Goal: Obtain resource: Obtain resource

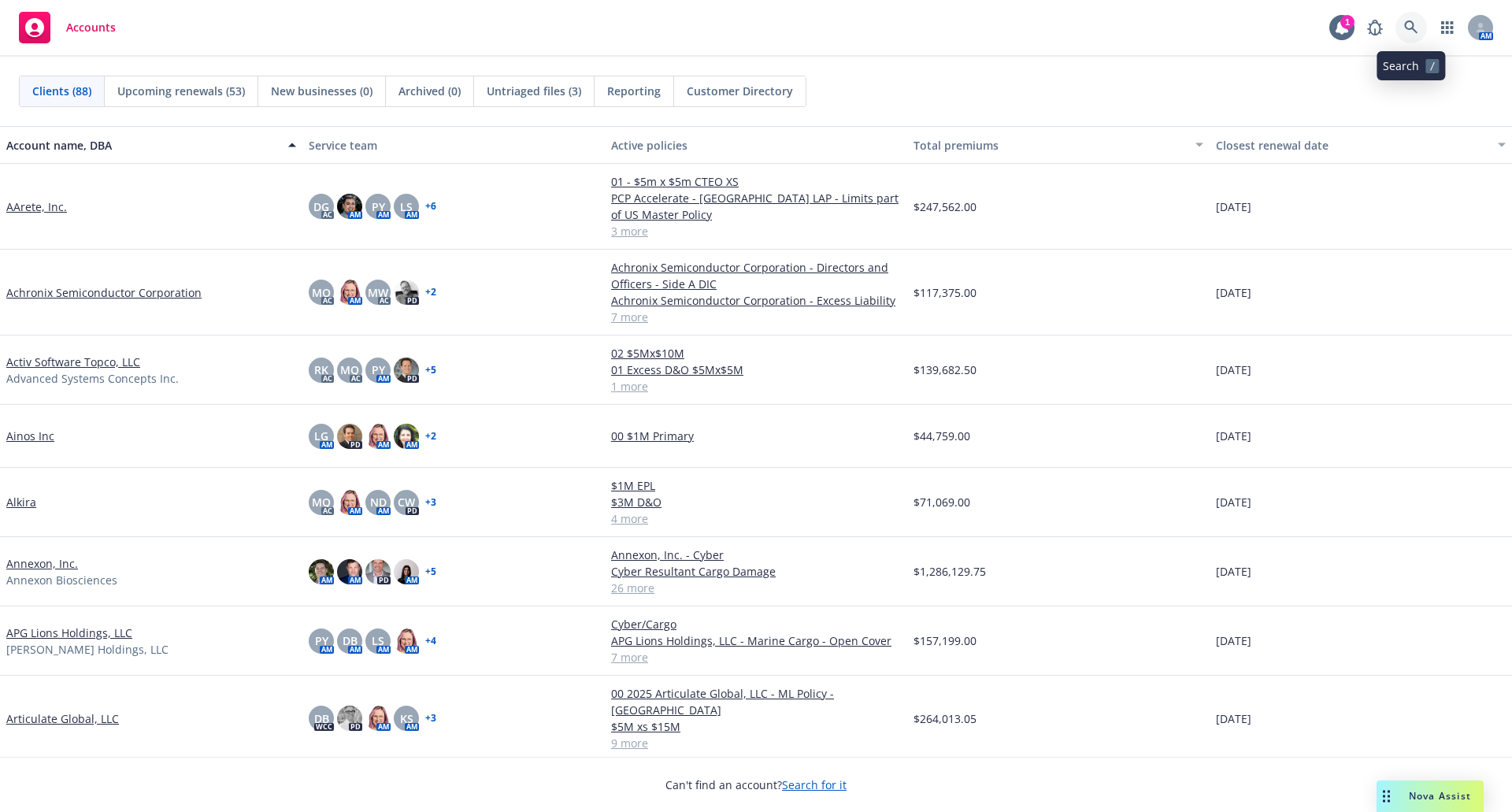
click at [1405, 31] on icon at bounding box center [1411, 27] width 14 height 14
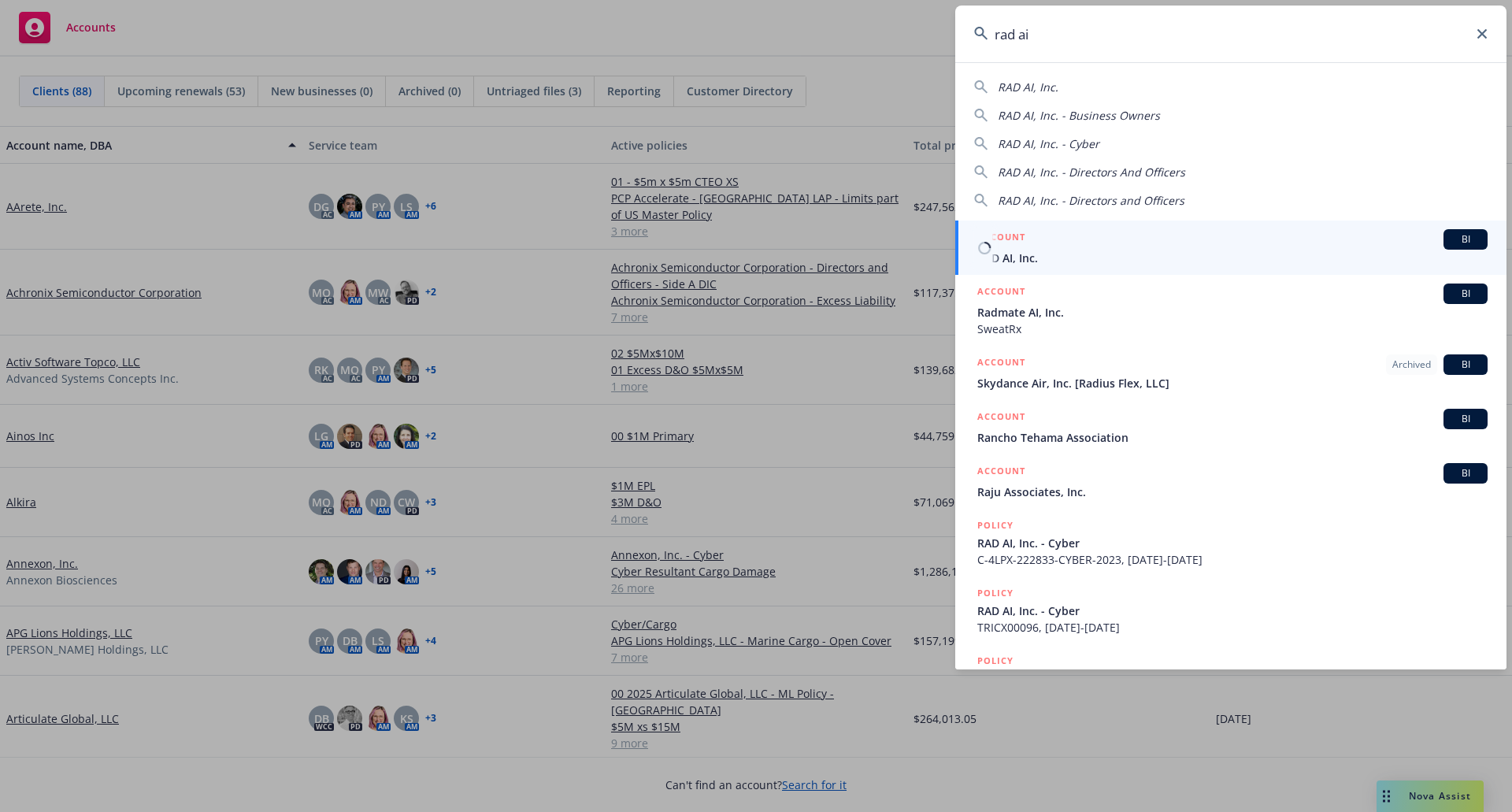
type input "rad ai"
click at [1261, 251] on span "RAD AI, Inc." at bounding box center [1232, 258] width 510 height 16
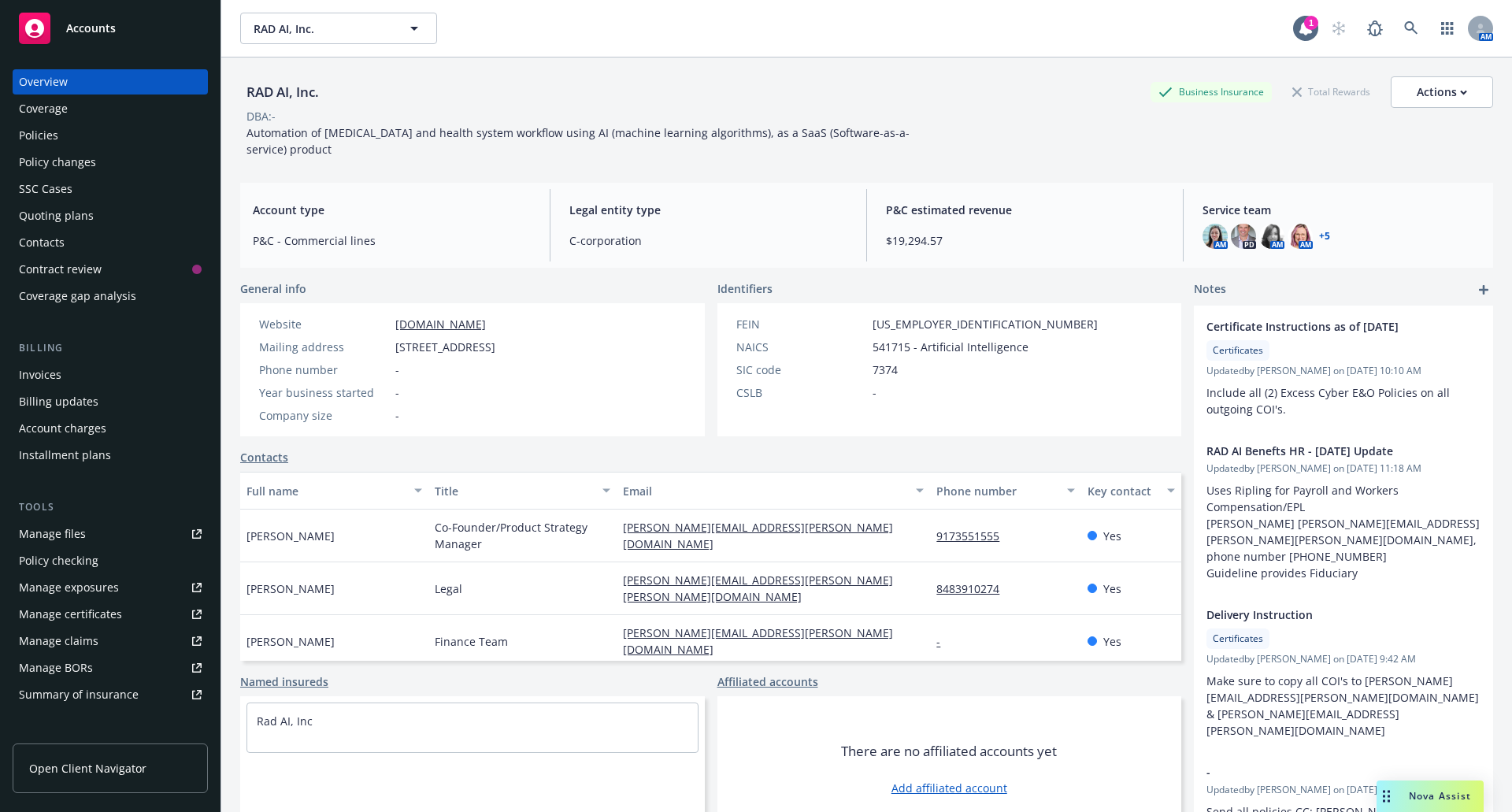
click at [65, 138] on div "Policies" at bounding box center [110, 135] width 183 height 26
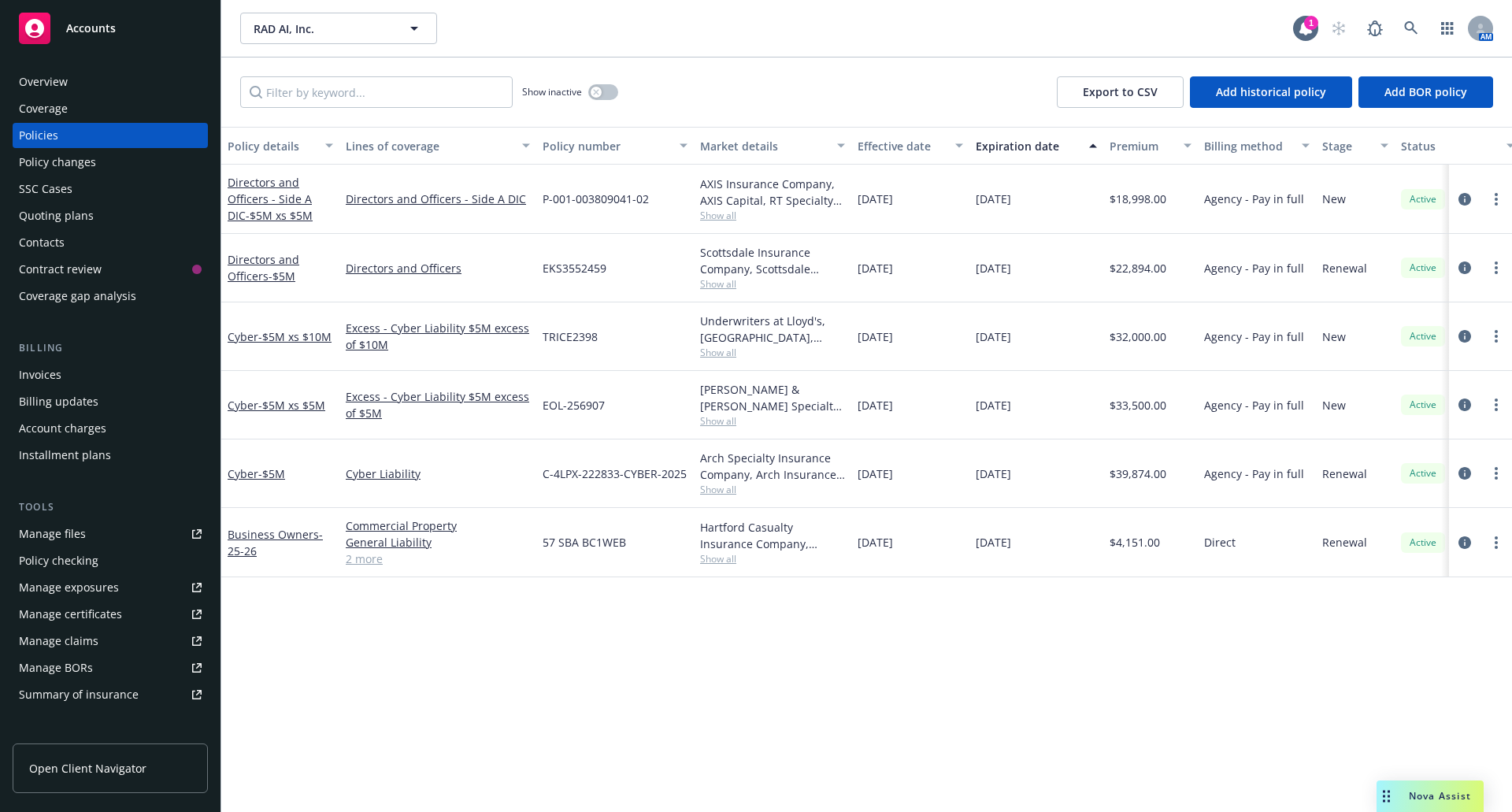
click at [51, 213] on div "Quoting plans" at bounding box center [56, 216] width 75 height 26
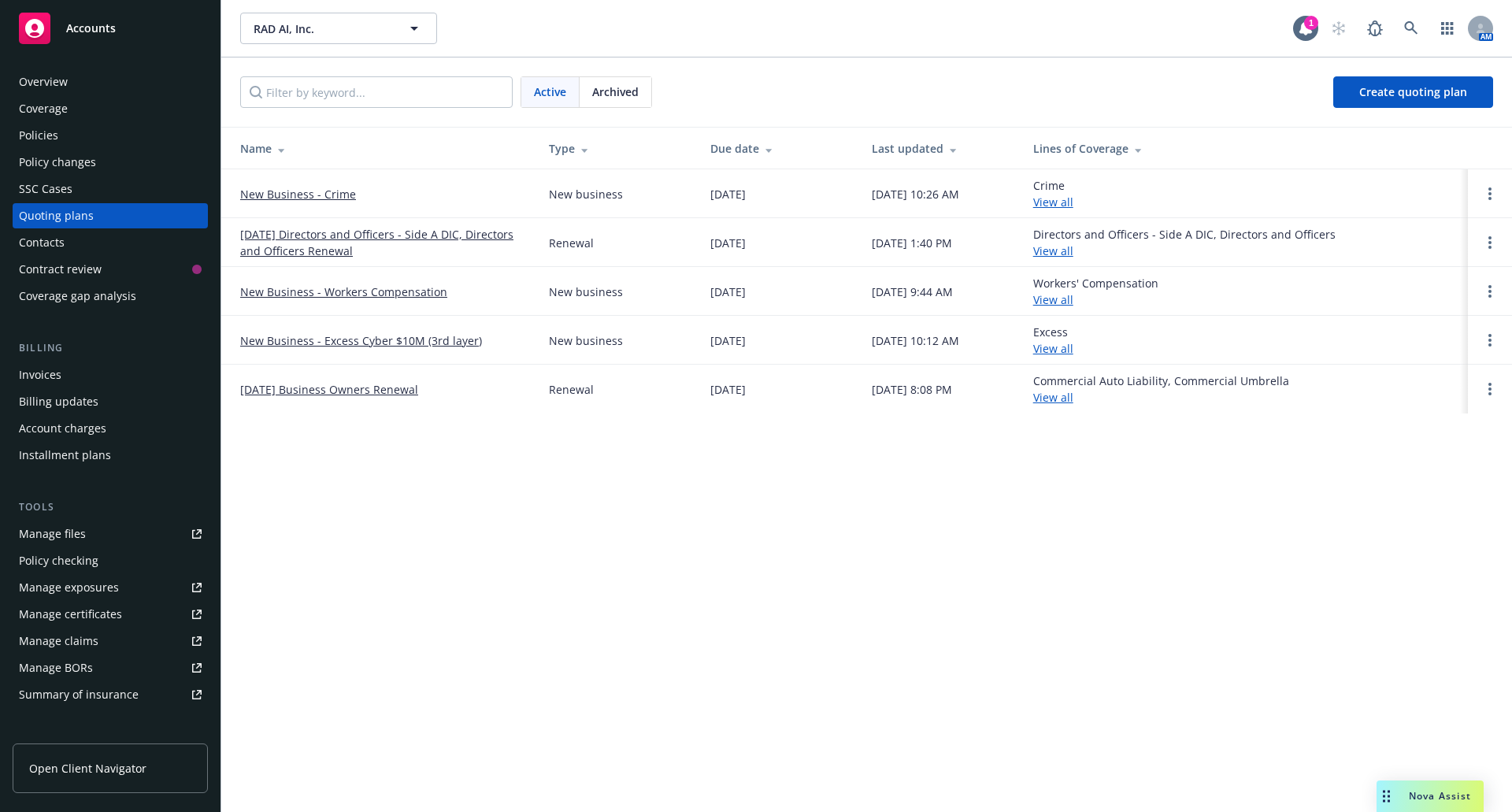
click at [598, 91] on span "Archived" at bounding box center [616, 91] width 46 height 16
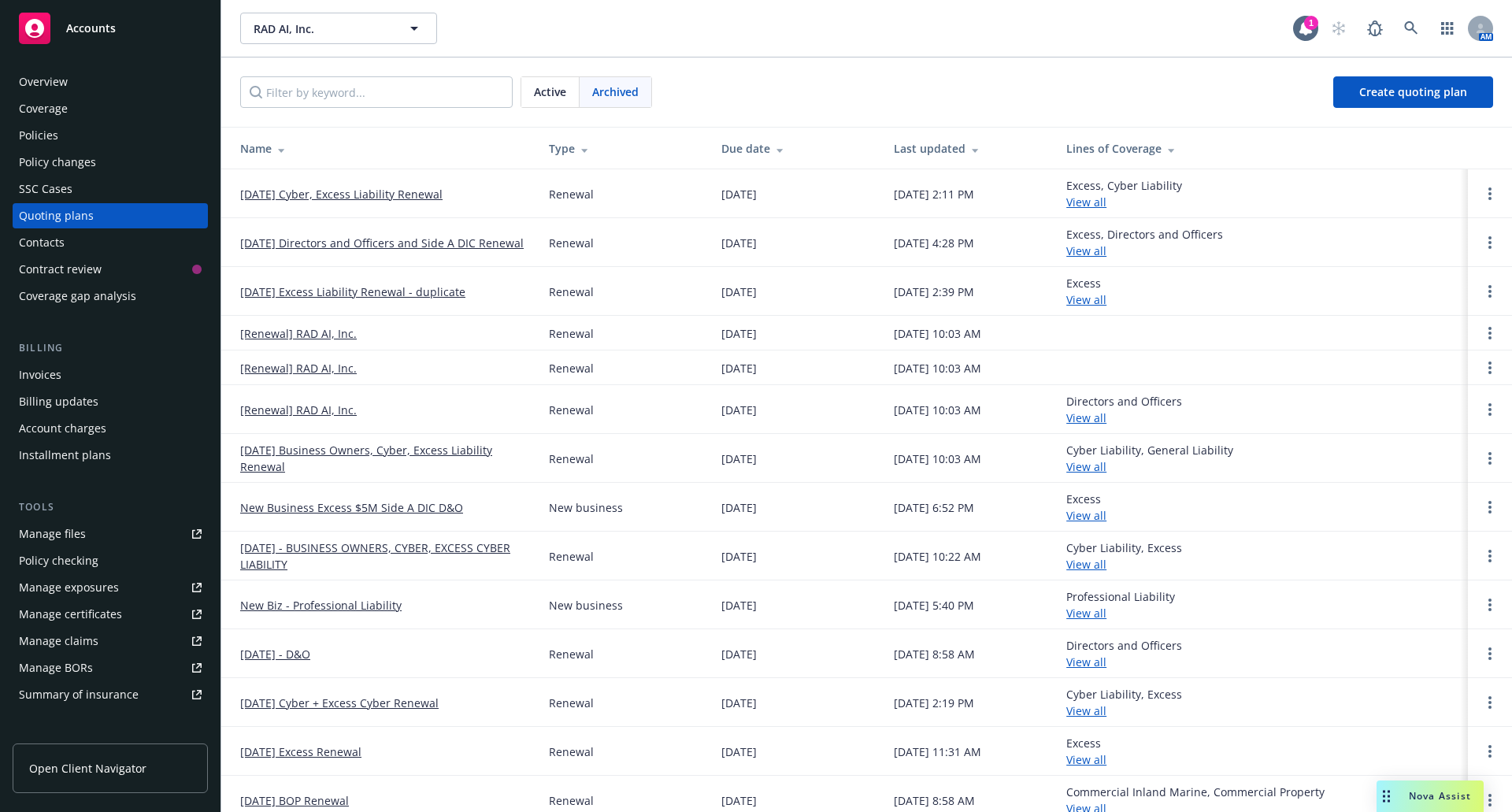
click at [365, 235] on link "[DATE] Directors and Officers and Side A DIC Renewal" at bounding box center [382, 243] width 283 height 16
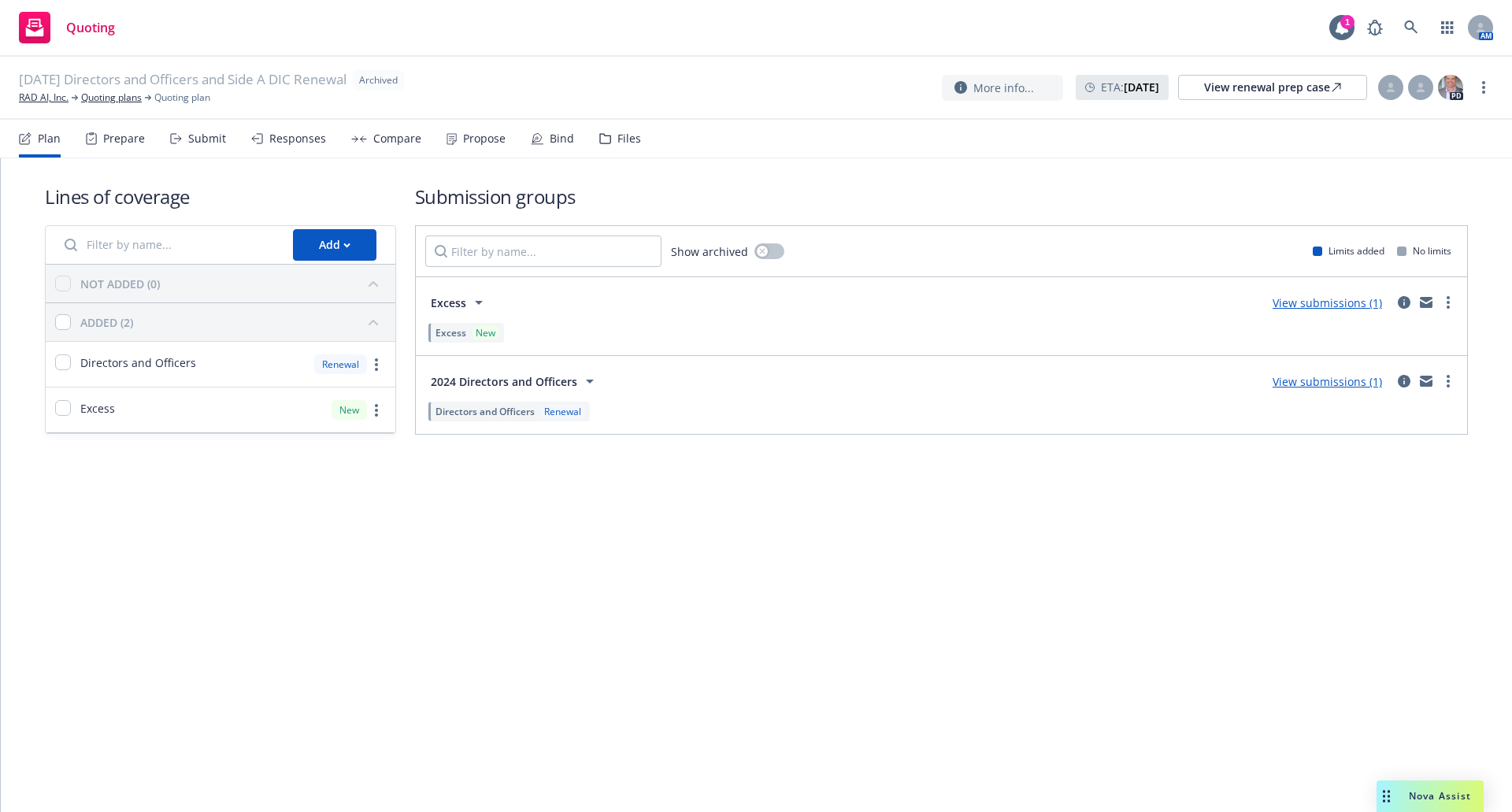
click at [617, 138] on div "Files" at bounding box center [629, 138] width 24 height 12
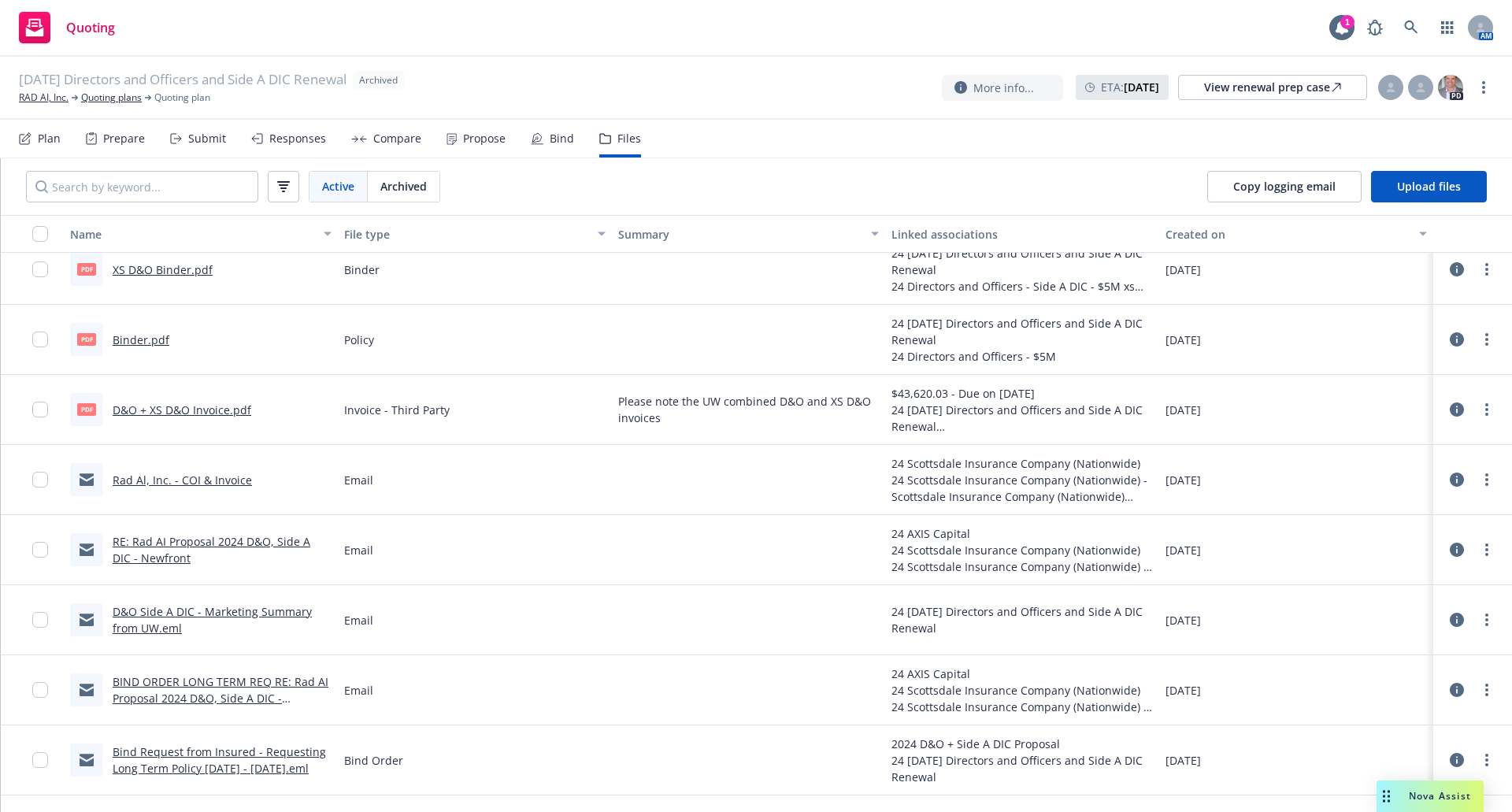
scroll to position [236, 0]
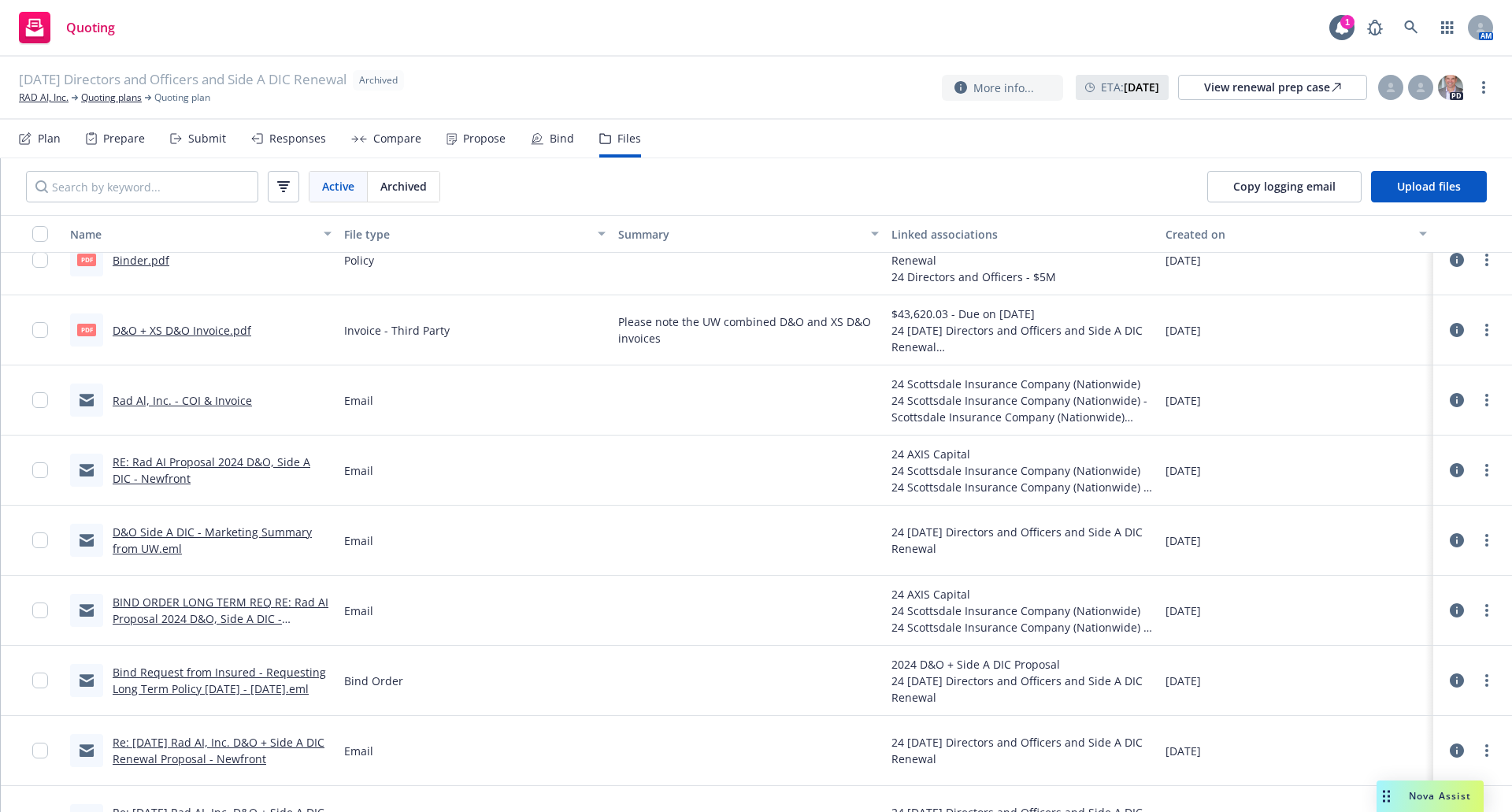
click at [147, 461] on link "RE: Rad AI Proposal 2024 D&O, Side A DIC - Newfront" at bounding box center [212, 470] width 198 height 31
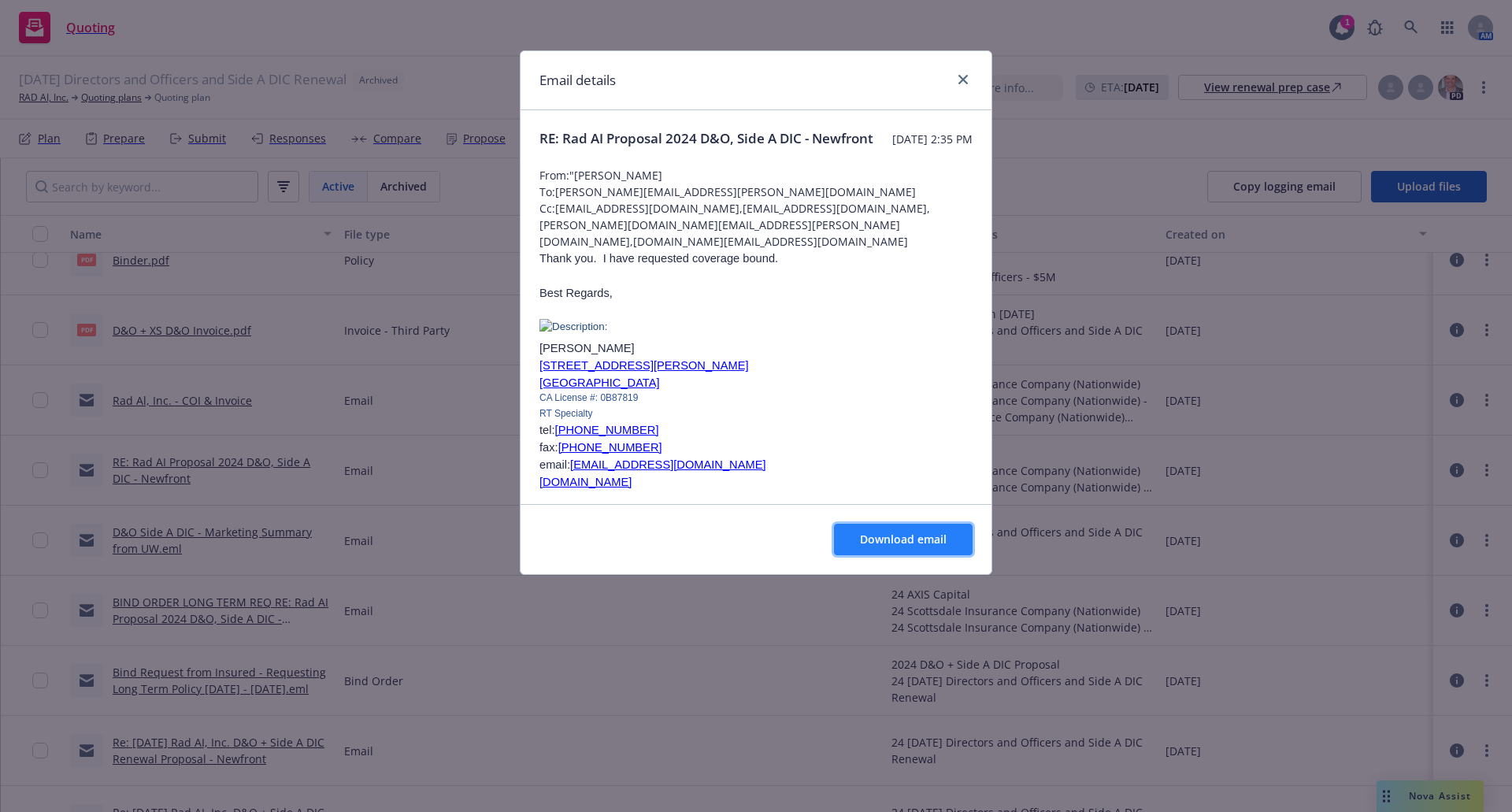
click at [874, 537] on span "Download email" at bounding box center [903, 539] width 87 height 15
click at [957, 78] on link "close" at bounding box center [963, 79] width 19 height 19
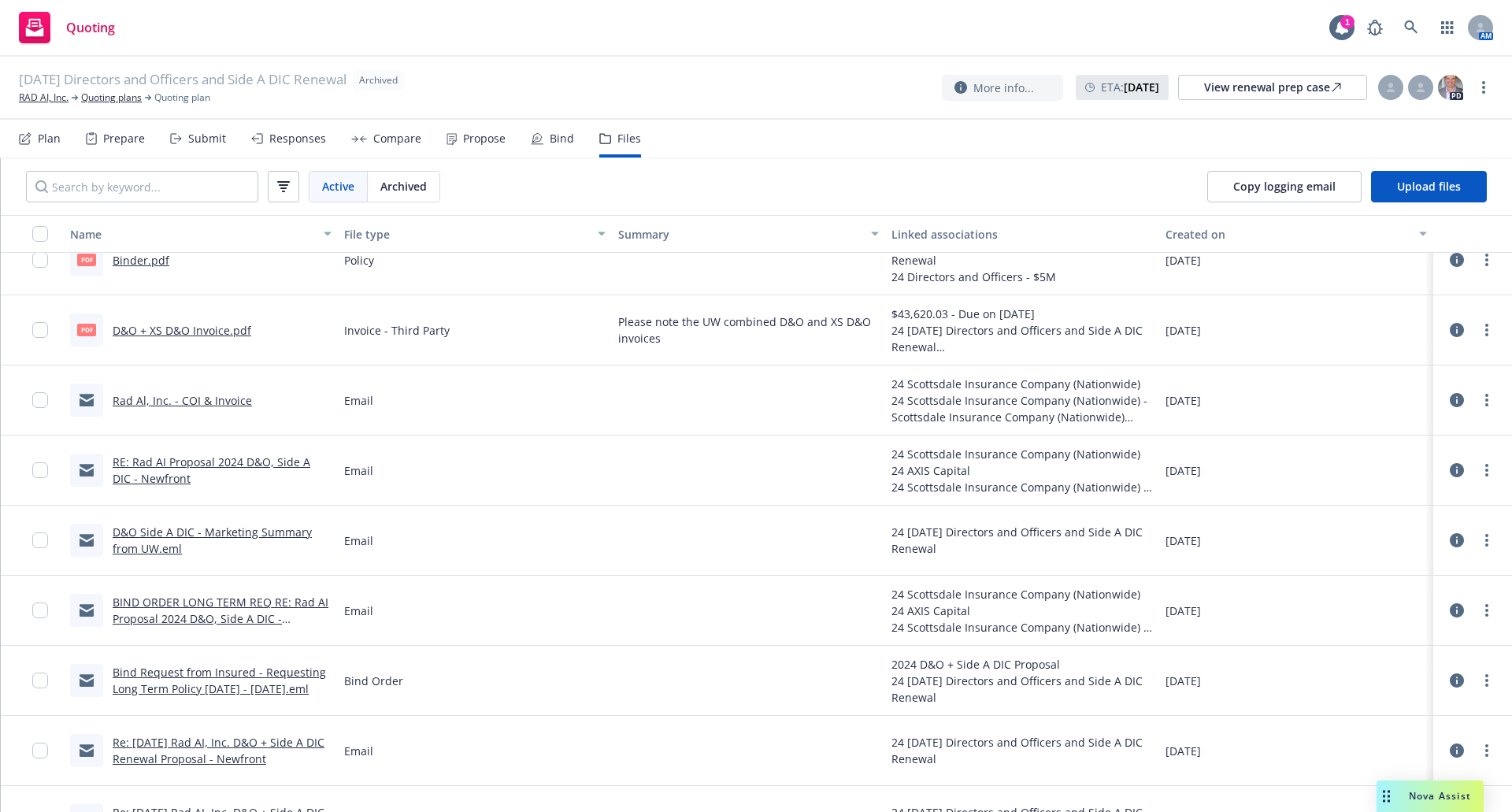
click at [224, 618] on link "BIND ORDER LONG TERM REQ RE: Rad AI Proposal 2024 D&O, Side A DIC - Newfront" at bounding box center [221, 618] width 216 height 48
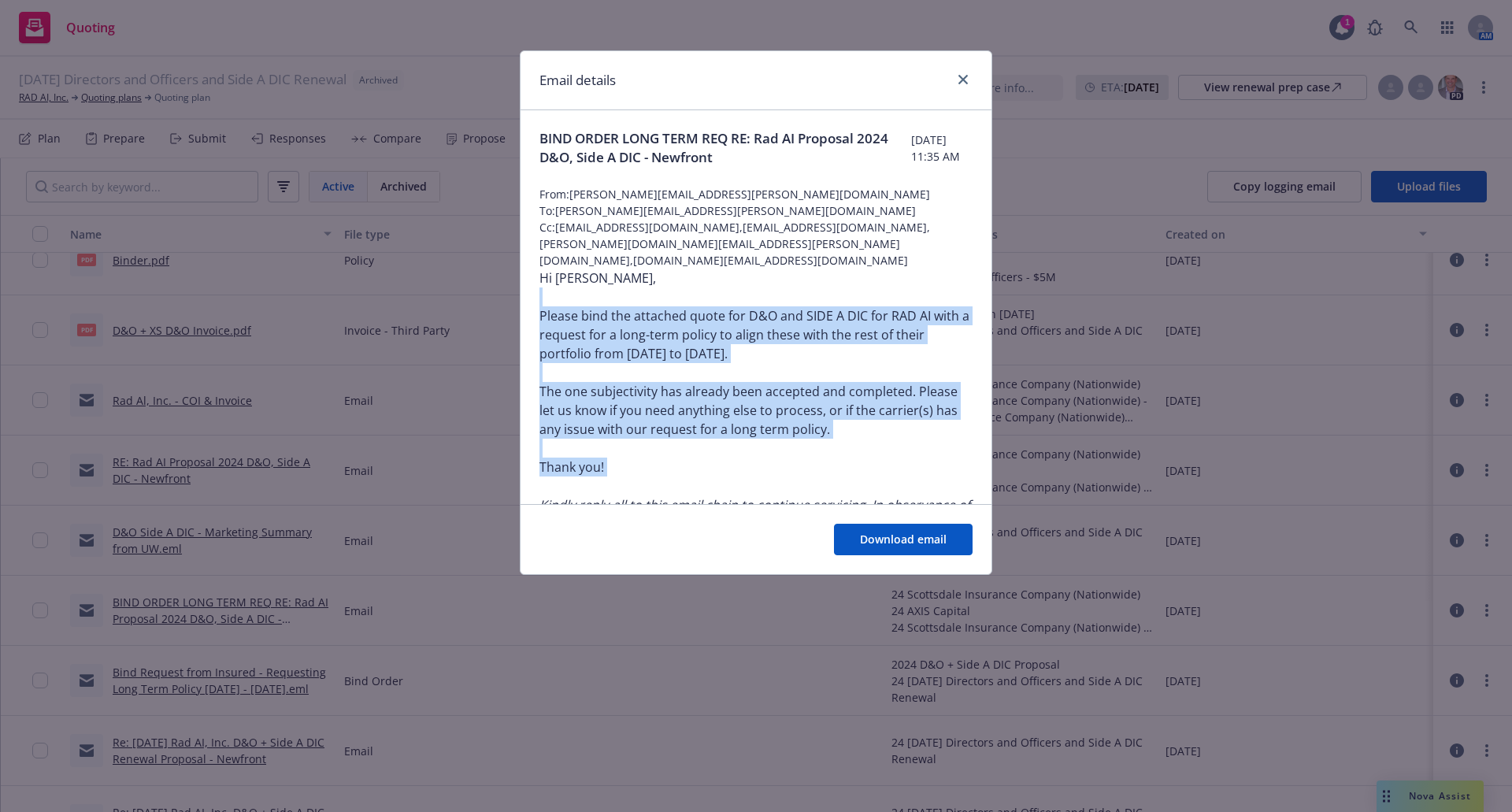
drag, startPoint x: 718, startPoint y: 297, endPoint x: 911, endPoint y: 481, distance: 266.7
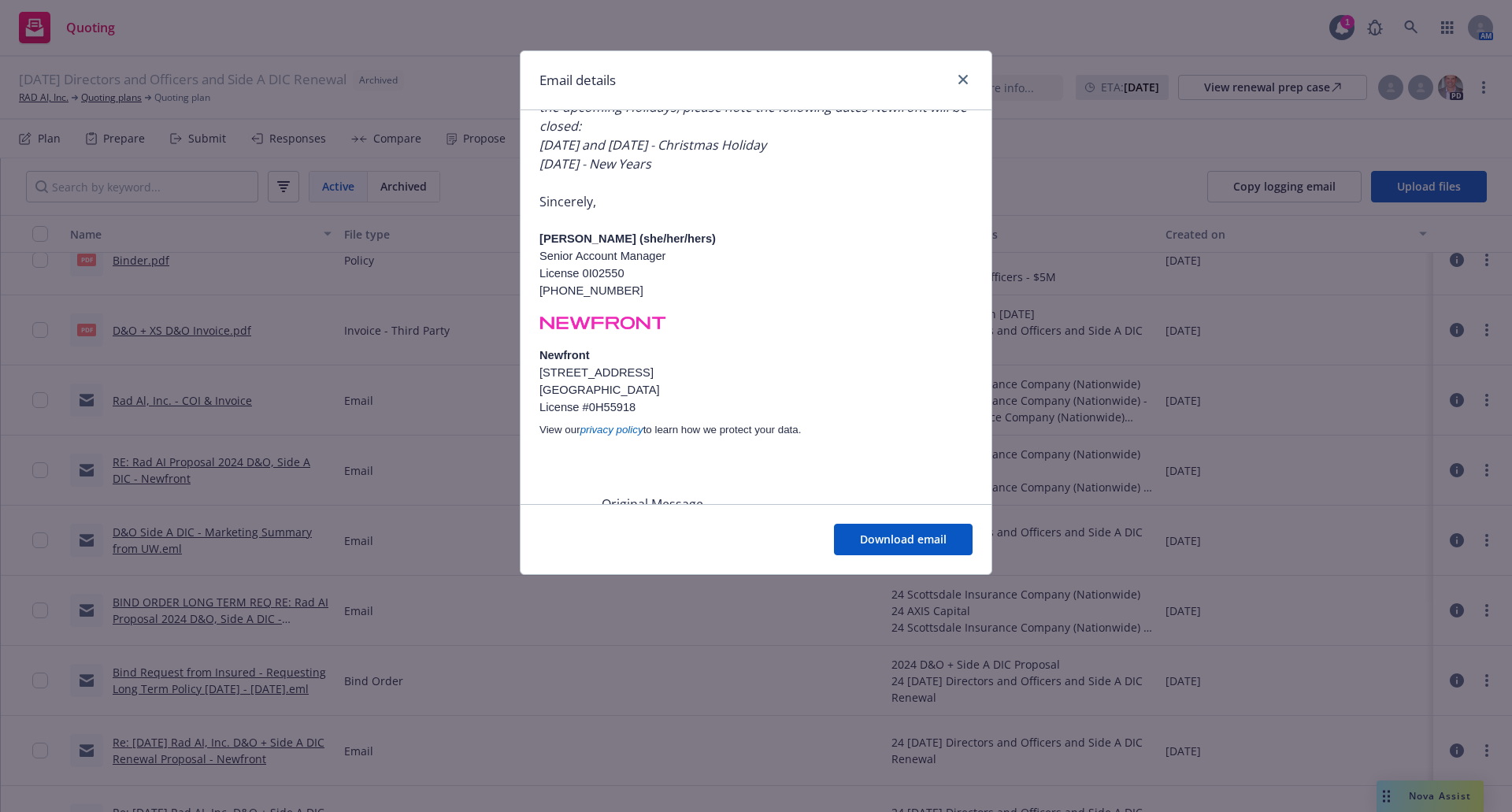
scroll to position [0, 0]
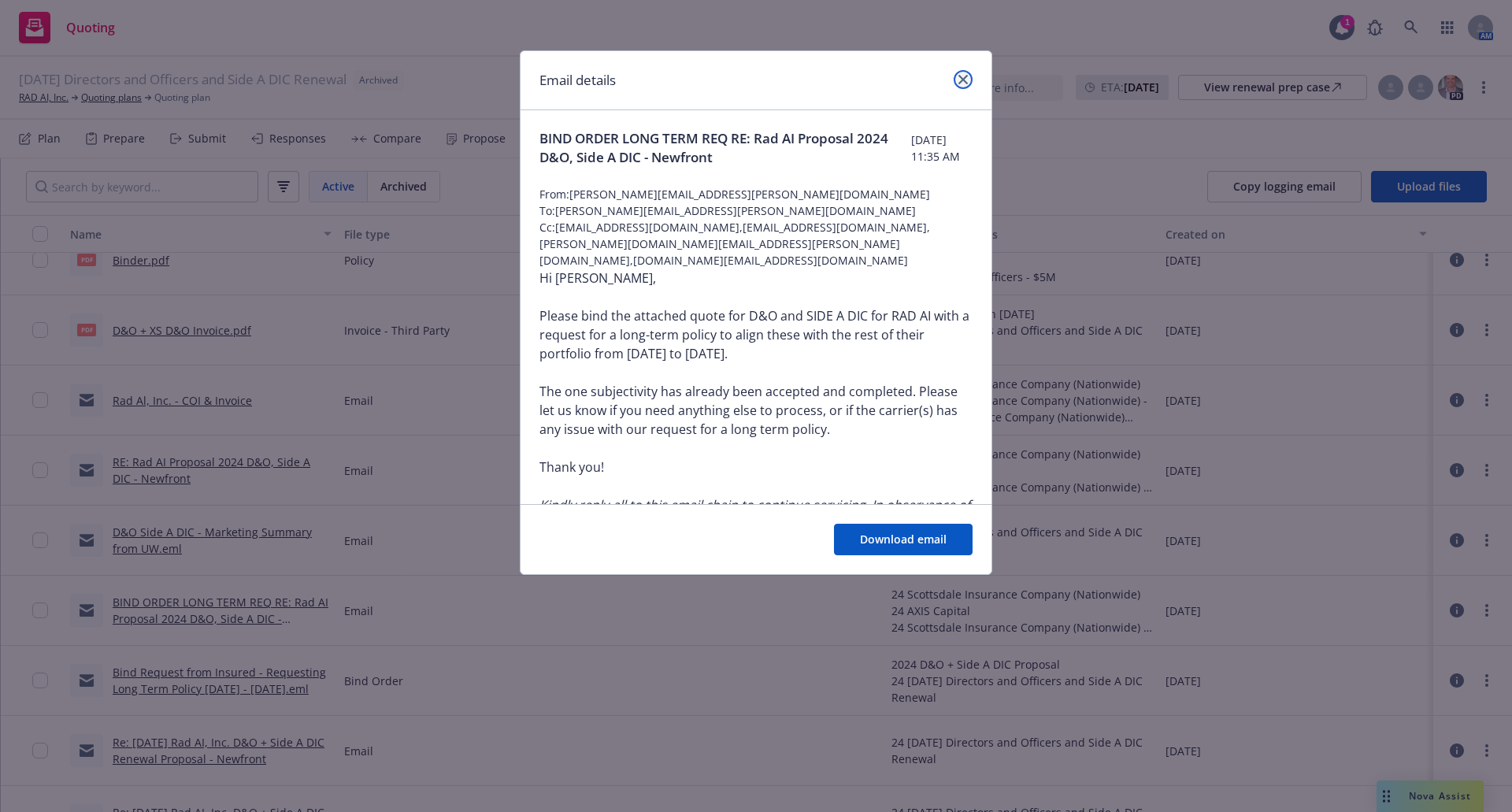
click at [958, 82] on icon "close" at bounding box center [962, 79] width 9 height 9
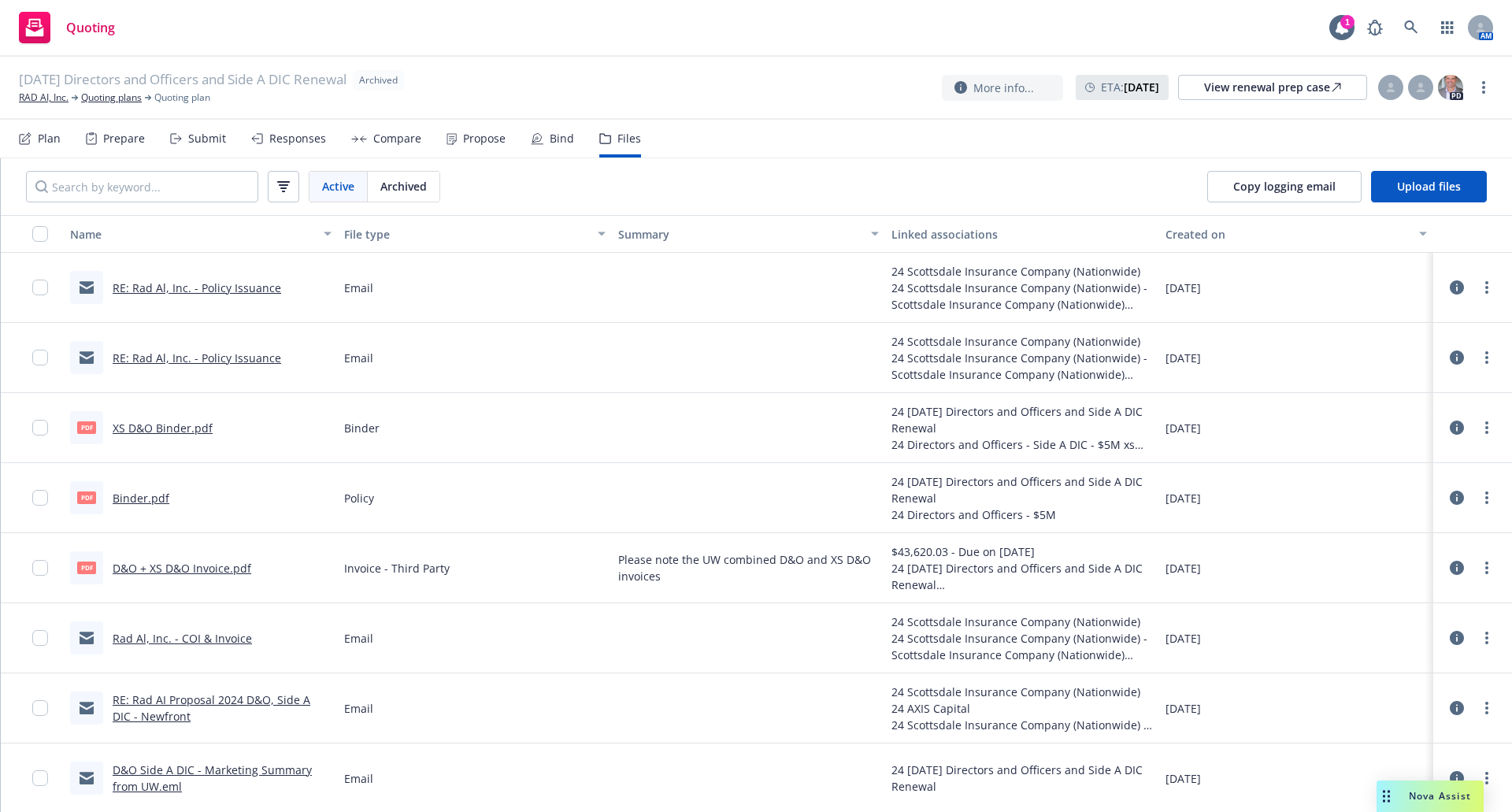
click at [137, 500] on link "Binder.pdf" at bounding box center [141, 498] width 57 height 15
click at [164, 430] on link "XS D&O Binder.pdf" at bounding box center [162, 427] width 100 height 15
click at [218, 287] on link "RE: Rad Al, Inc. - Policy Issuance" at bounding box center [197, 287] width 169 height 15
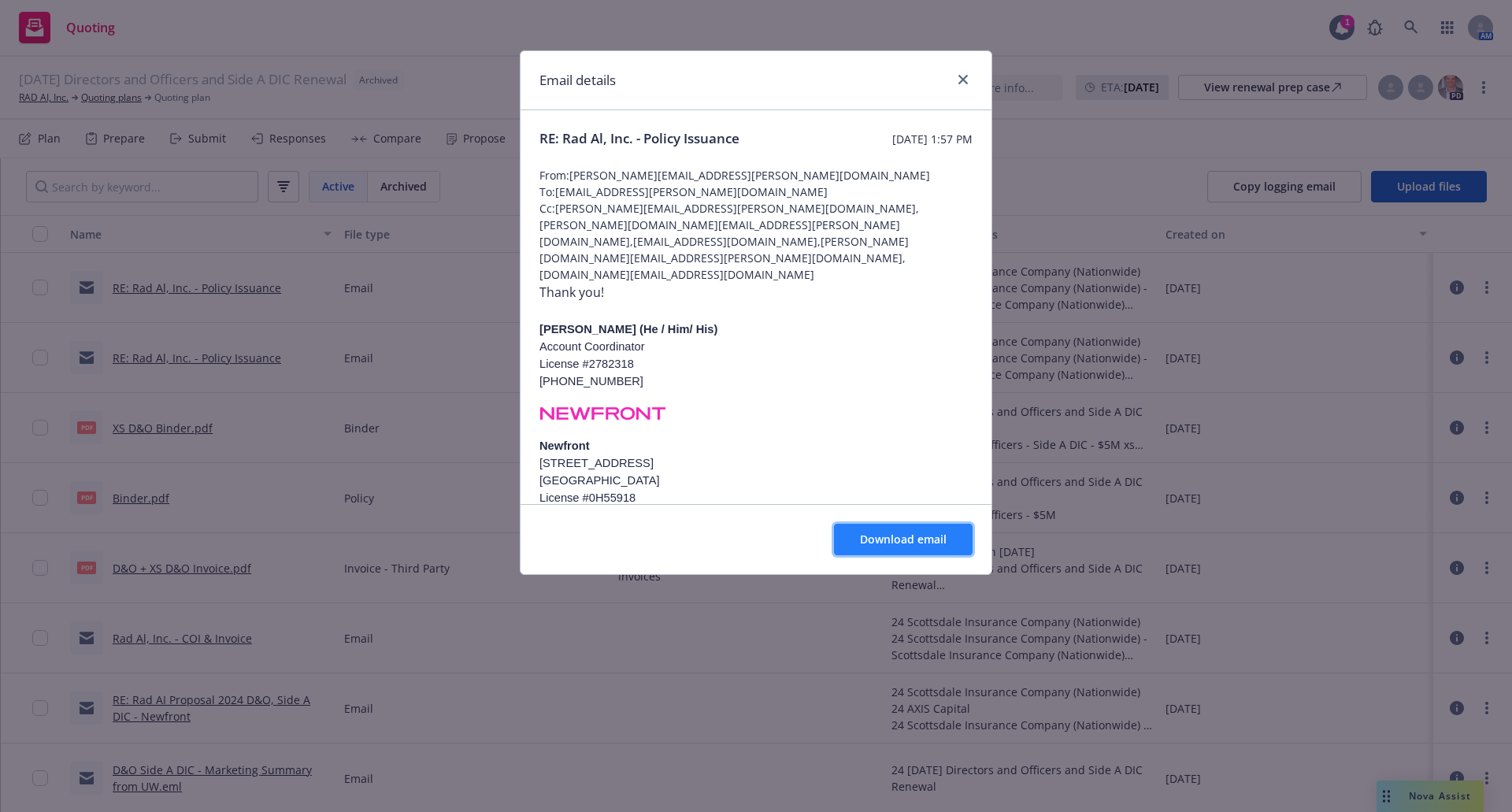
click at [915, 542] on span "Download email" at bounding box center [903, 539] width 87 height 15
click at [962, 76] on icon "close" at bounding box center [962, 79] width 9 height 9
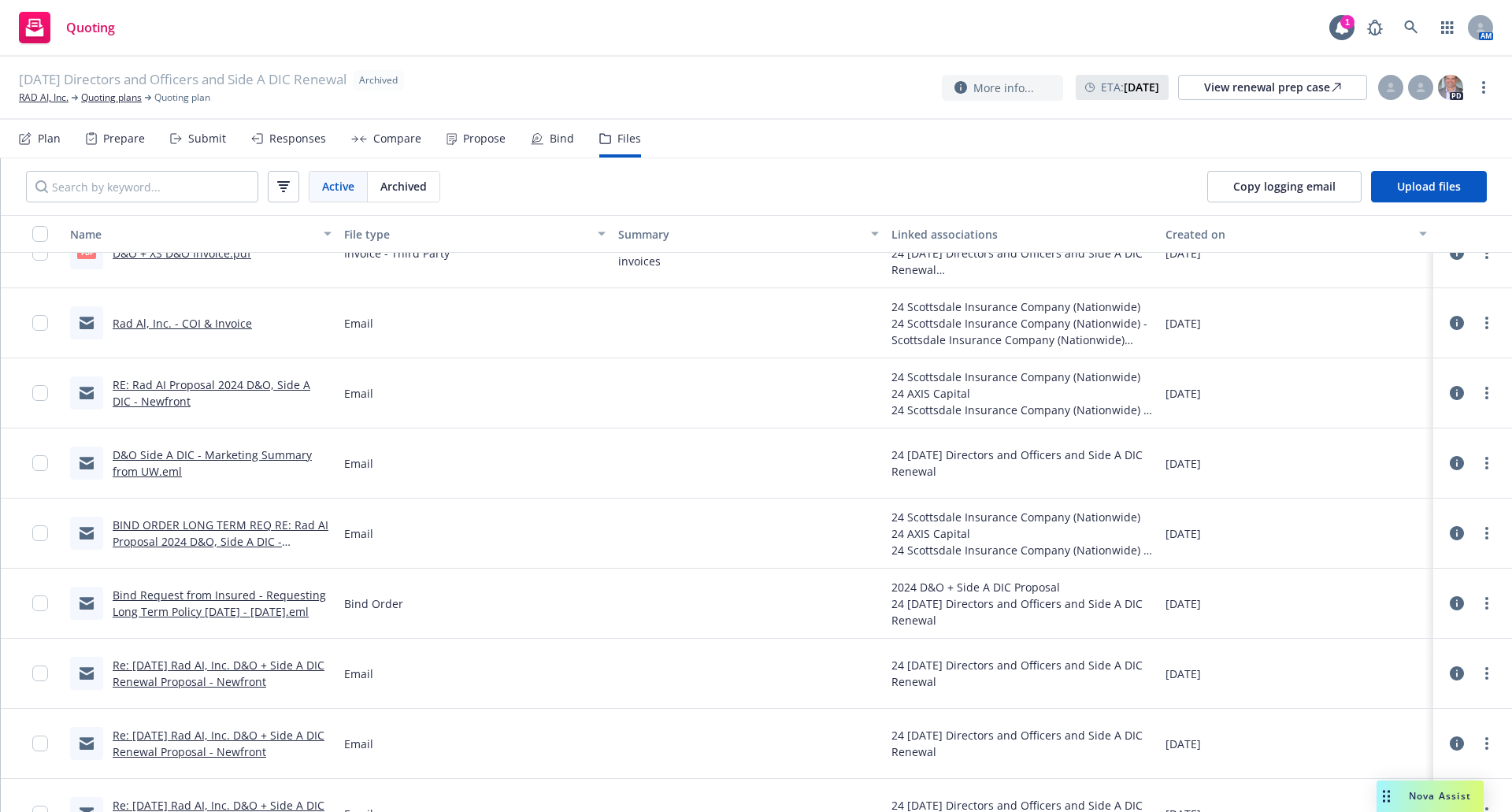
scroll to position [473, 0]
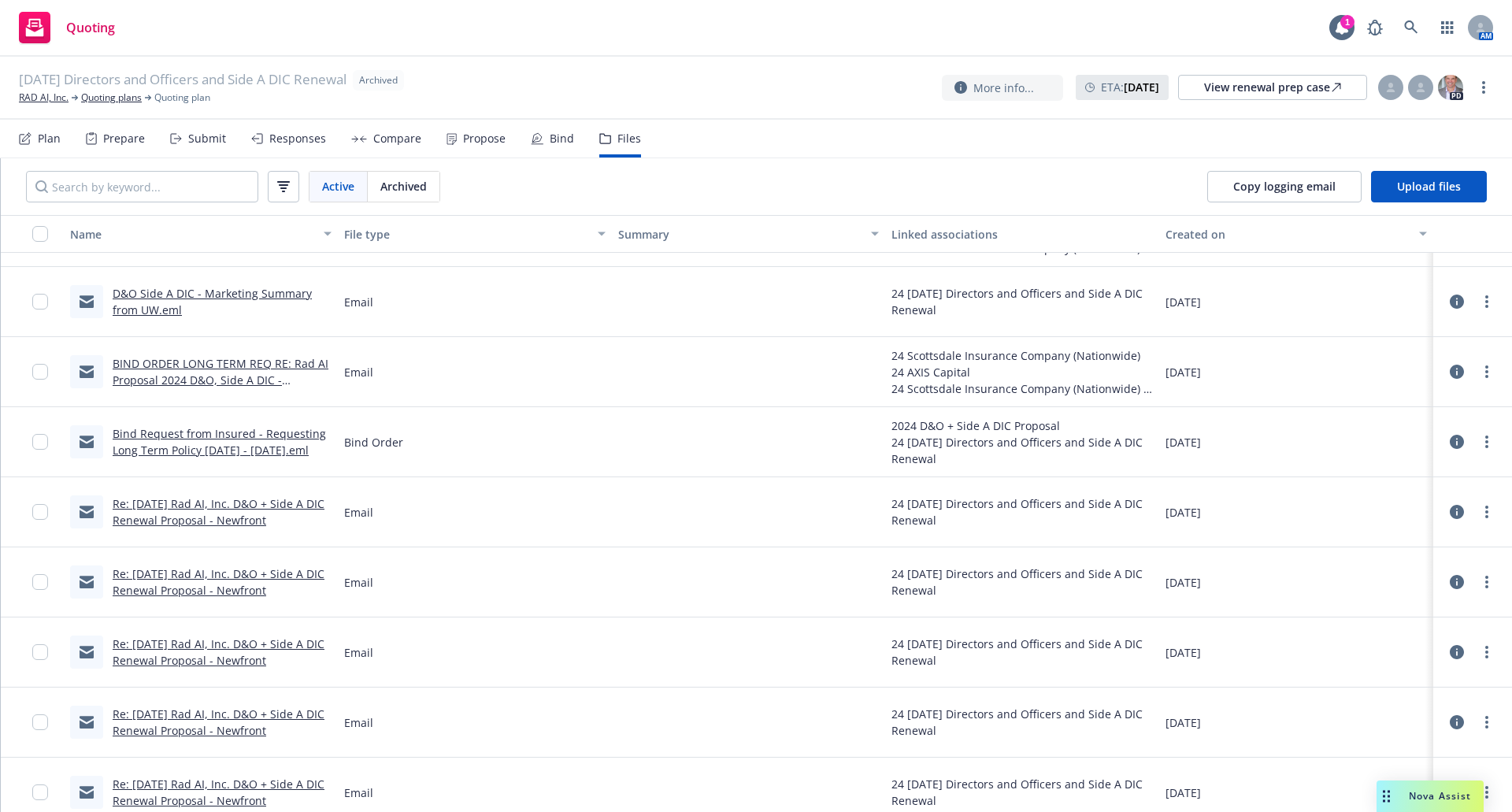
click at [180, 450] on link "Bind Request from Insured - Requesting Long Term Policy 12/11/2024 - 3/21/2026.…" at bounding box center [219, 441] width 213 height 31
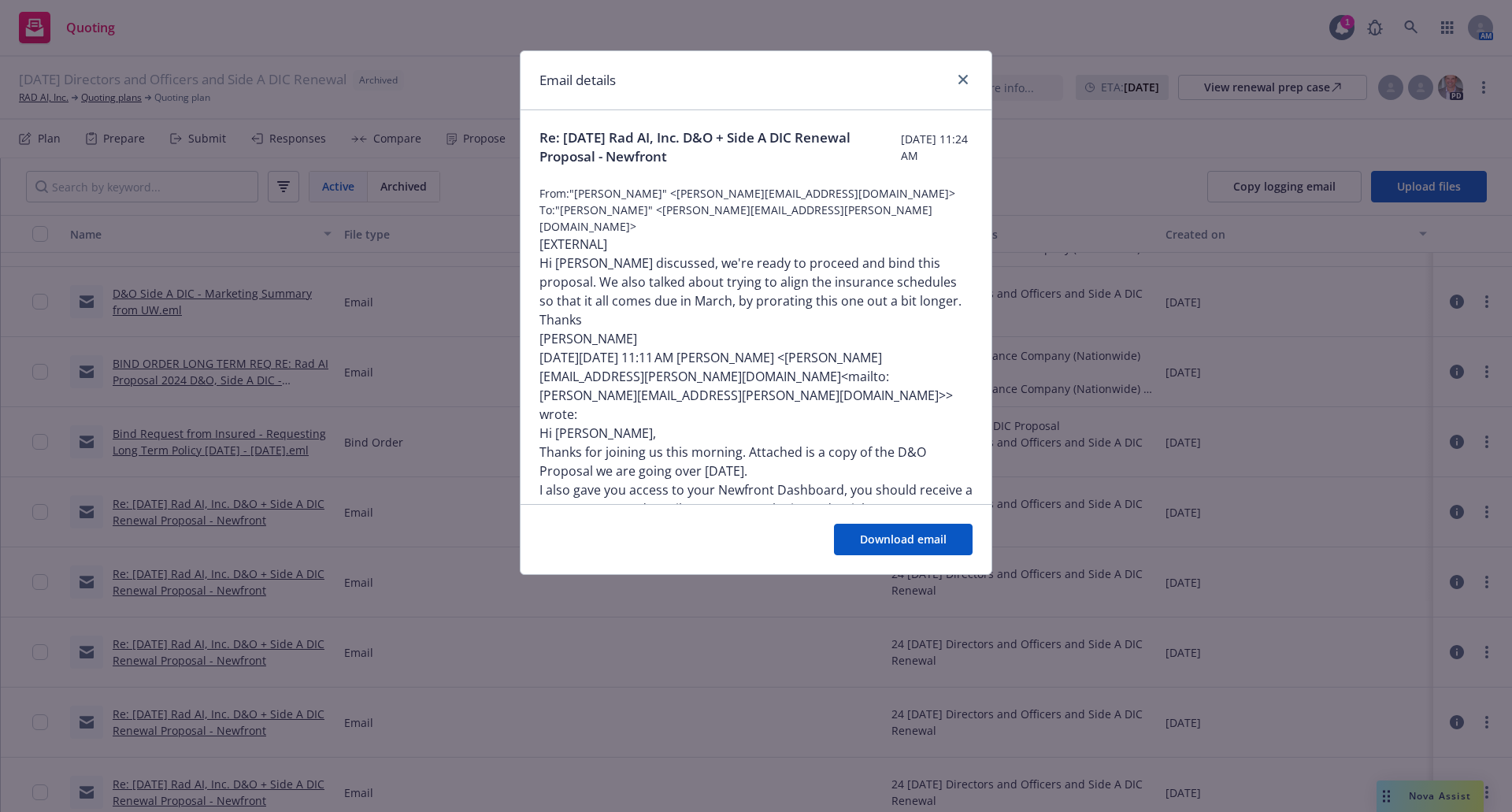
scroll to position [0, 0]
click at [895, 539] on span "Download email" at bounding box center [903, 539] width 87 height 15
click at [962, 77] on icon "close" at bounding box center [962, 79] width 9 height 9
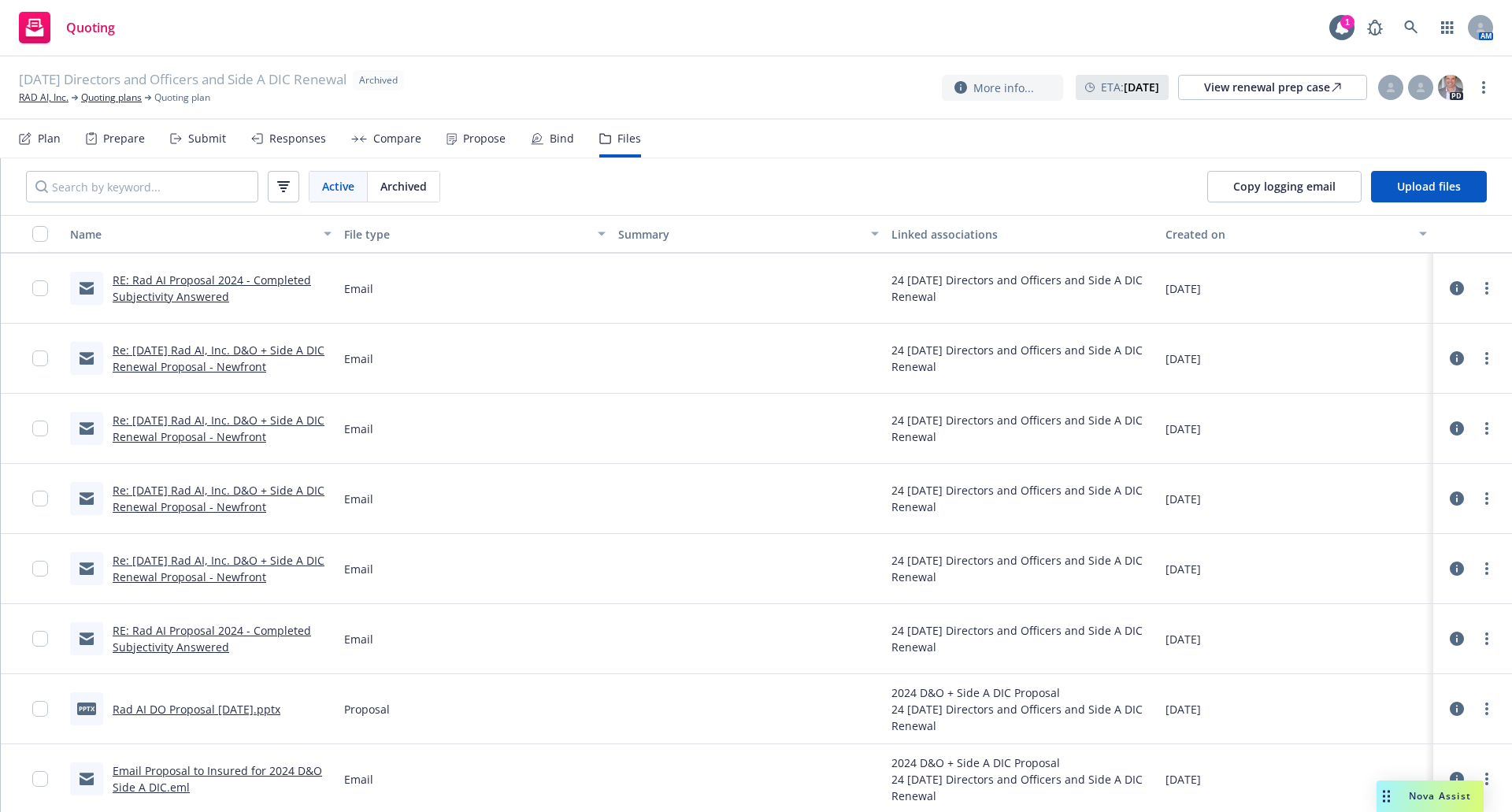
scroll to position [1181, 0]
click at [199, 706] on link "Rad AI DO Proposal Dec 2024.pptx" at bounding box center [197, 706] width 168 height 15
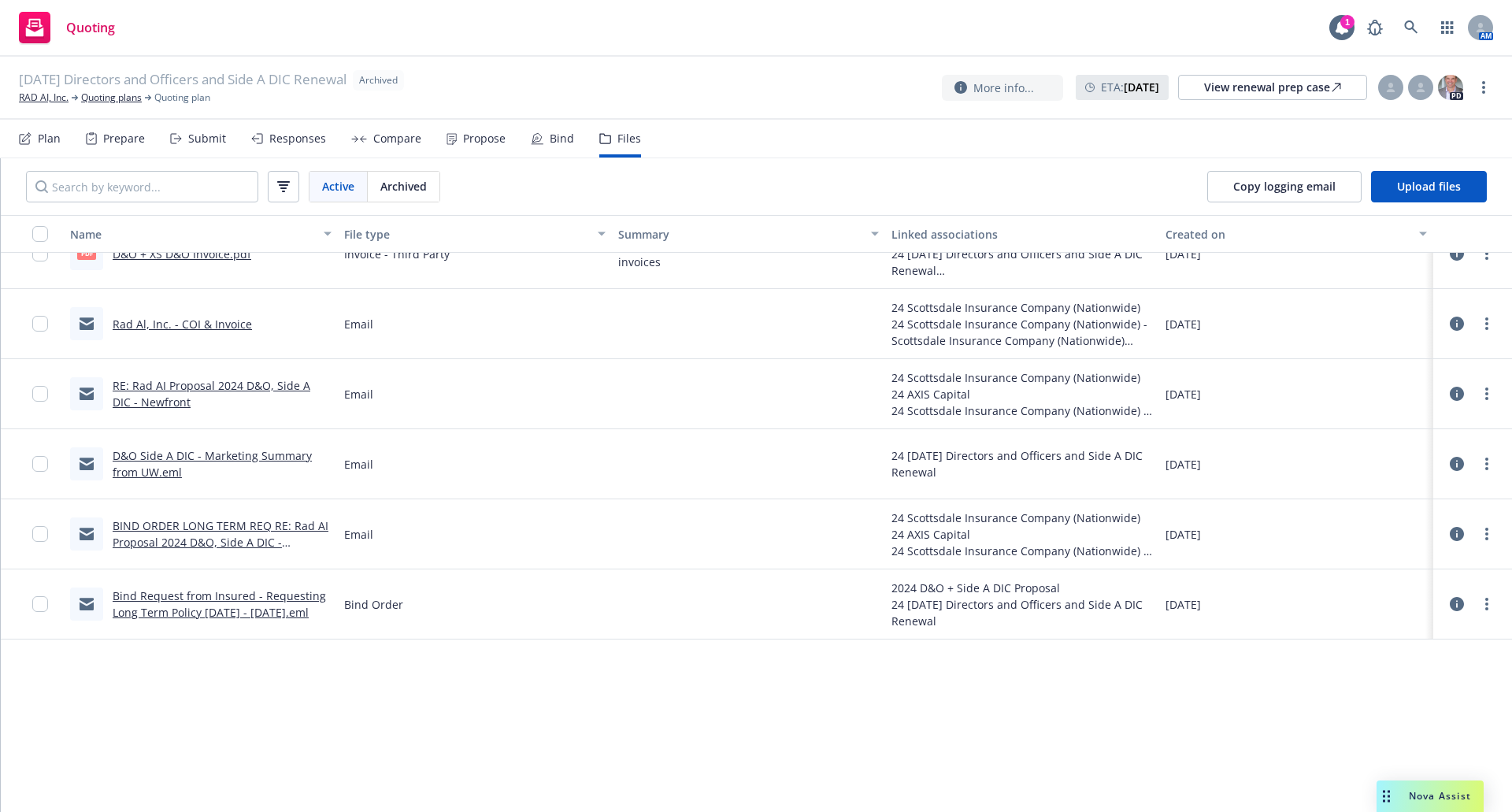
scroll to position [0, 0]
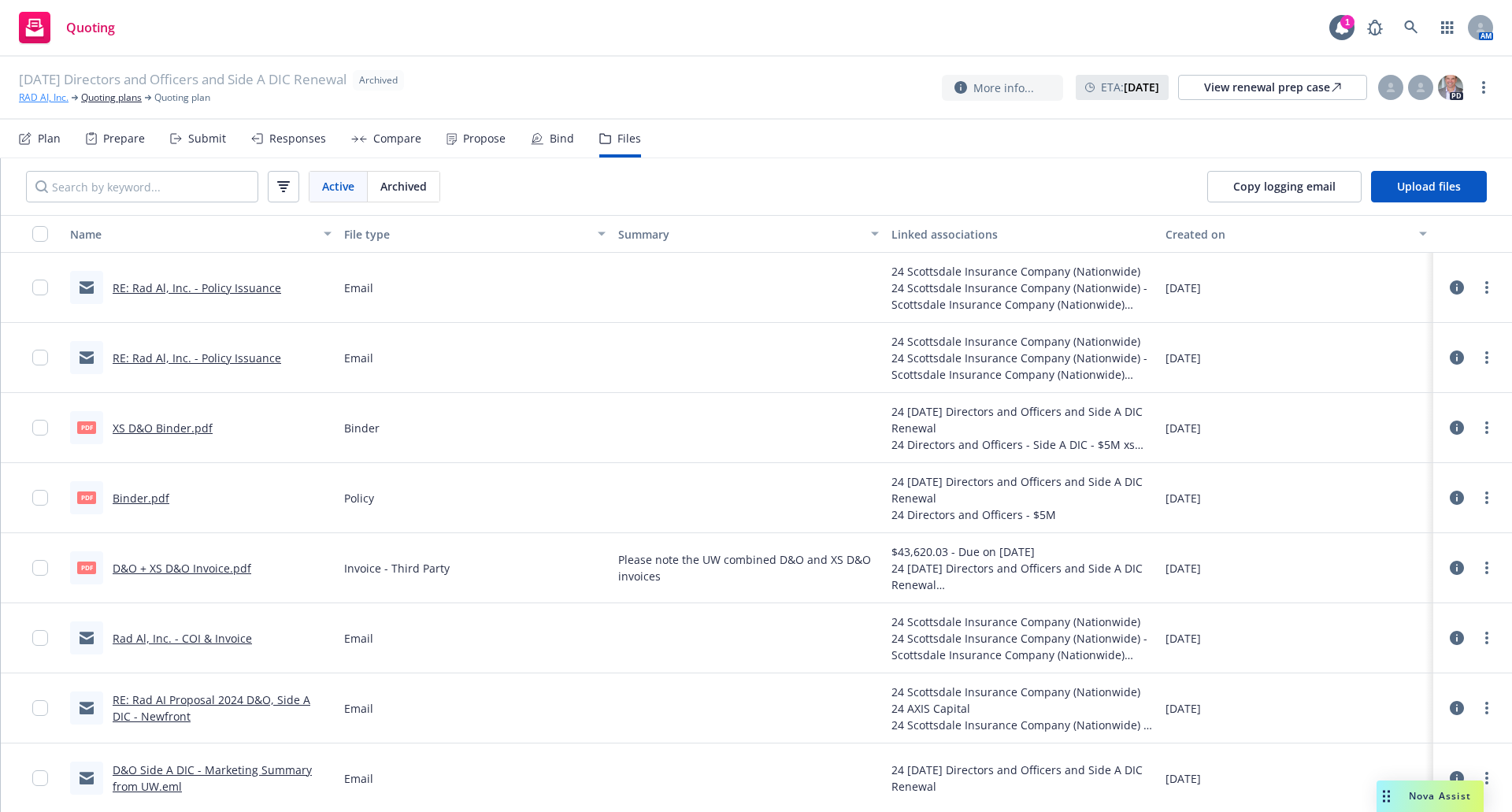
click at [49, 100] on link "RAD AI, Inc." at bounding box center [44, 97] width 49 height 14
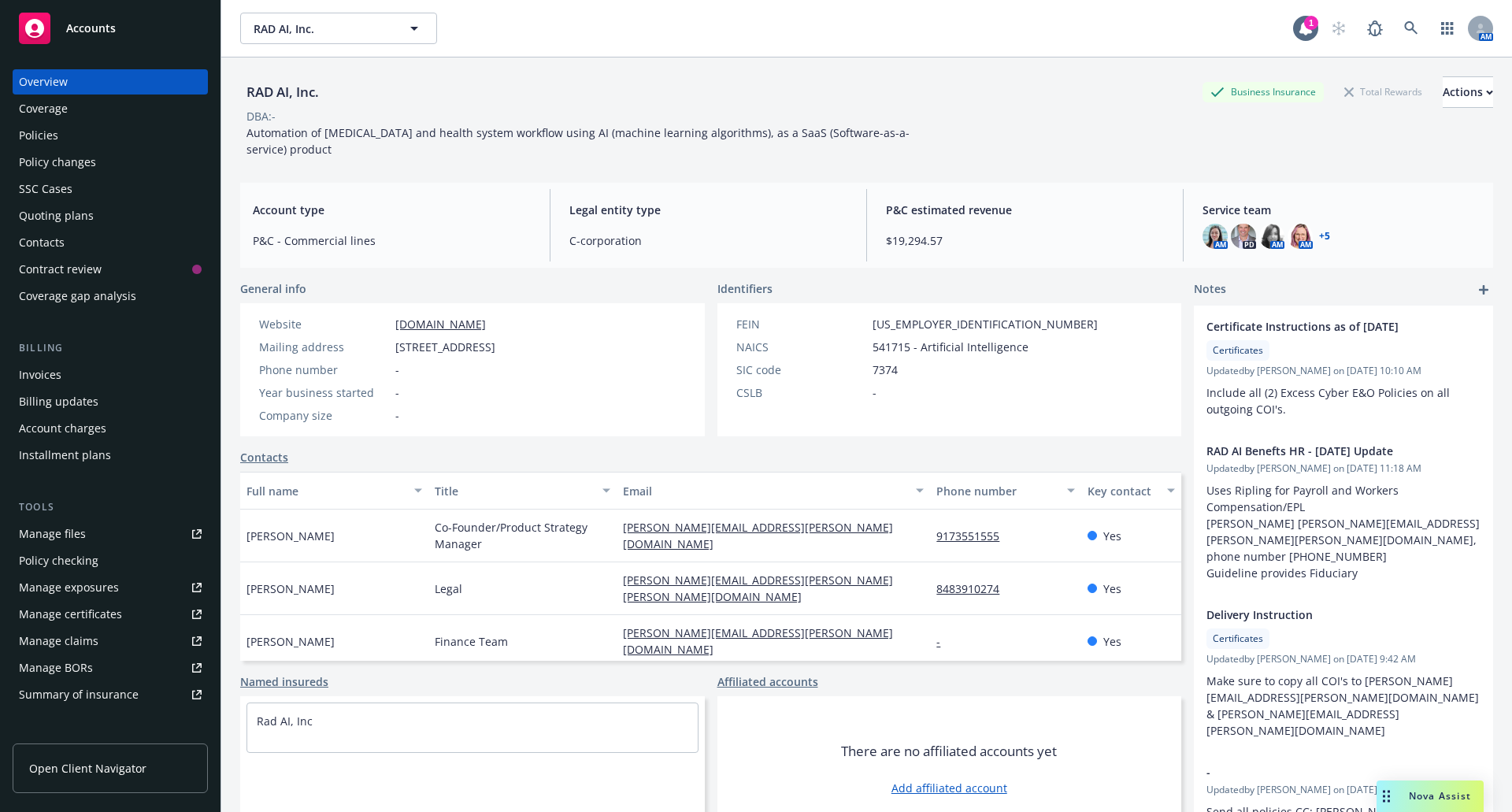
click at [63, 138] on div "Policies" at bounding box center [110, 135] width 183 height 26
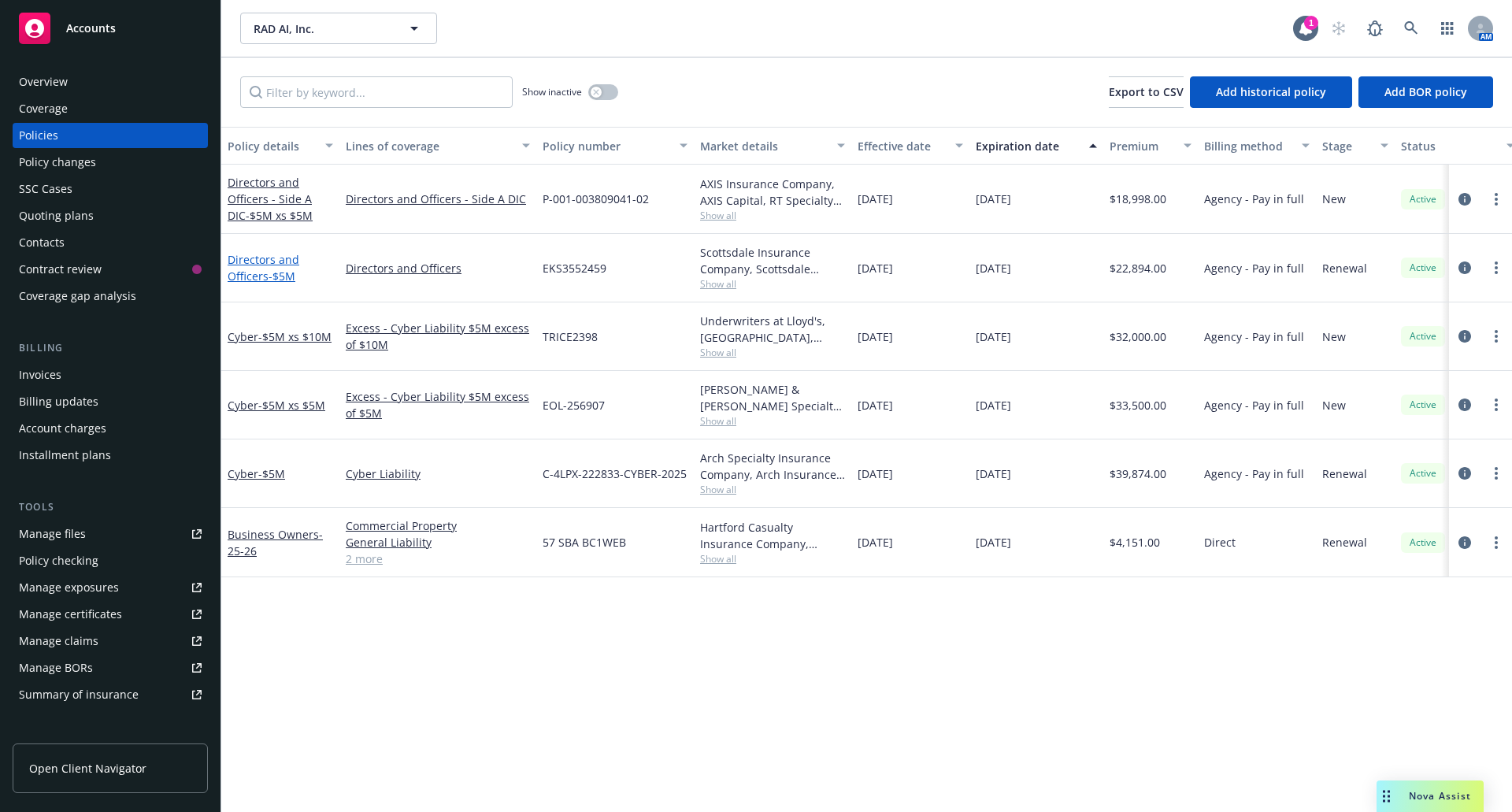
click at [257, 273] on link "Directors and Officers - $5M" at bounding box center [263, 268] width 72 height 31
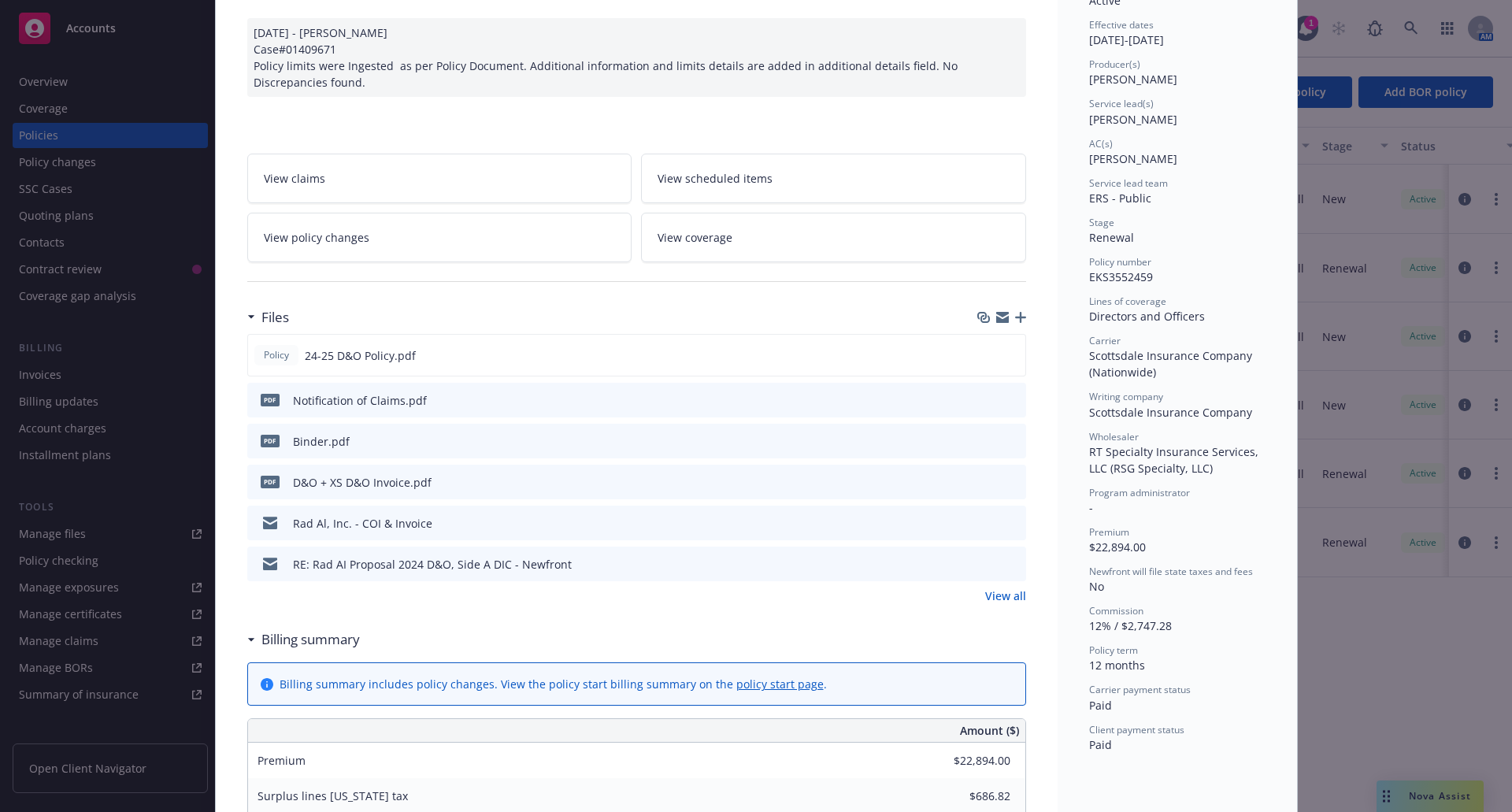
scroll to position [157, 0]
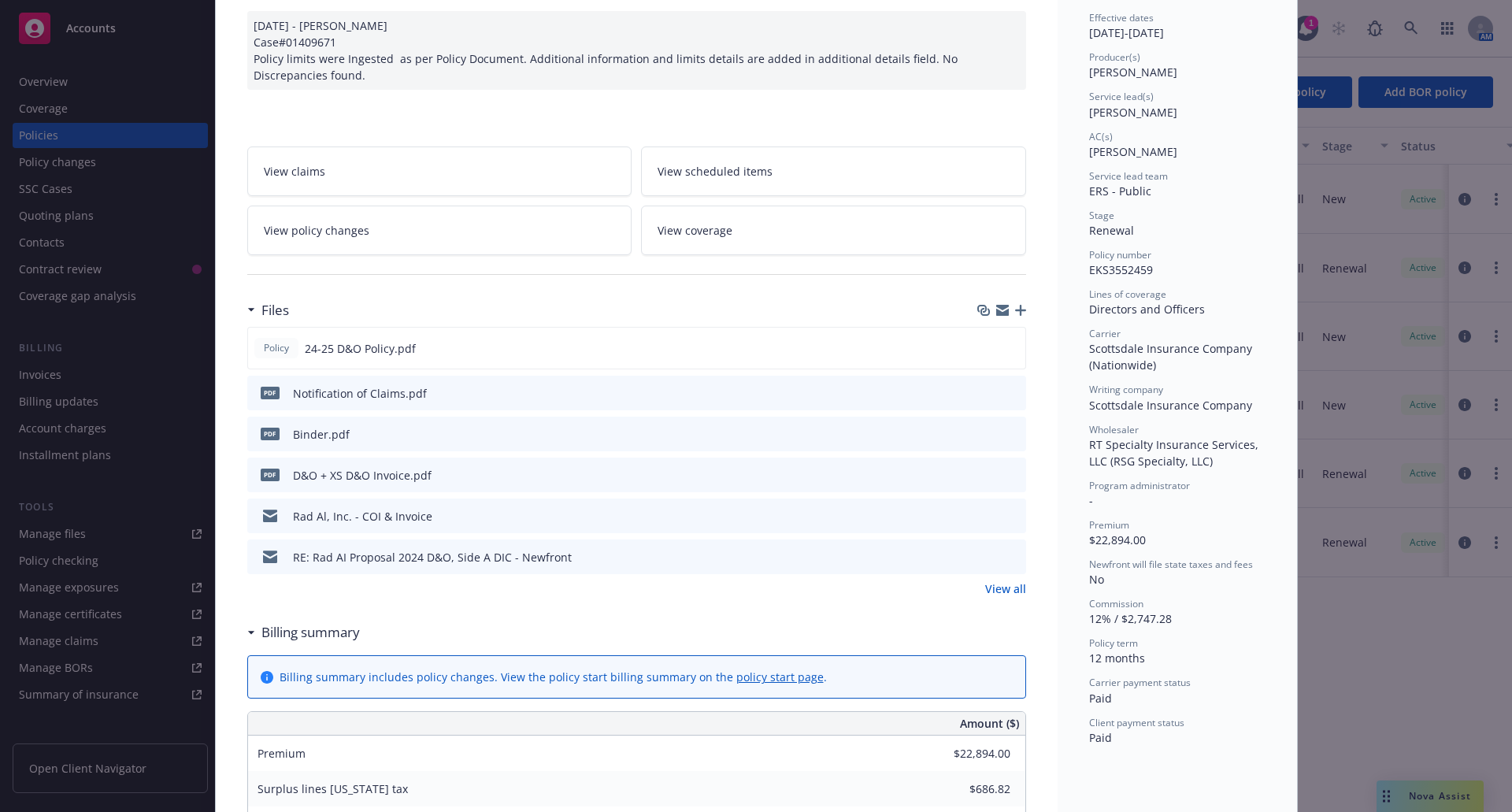
click at [981, 554] on icon "download file" at bounding box center [985, 555] width 12 height 12
click at [1004, 474] on icon "preview file" at bounding box center [1011, 474] width 14 height 11
click at [979, 516] on icon "download file" at bounding box center [985, 515] width 12 height 12
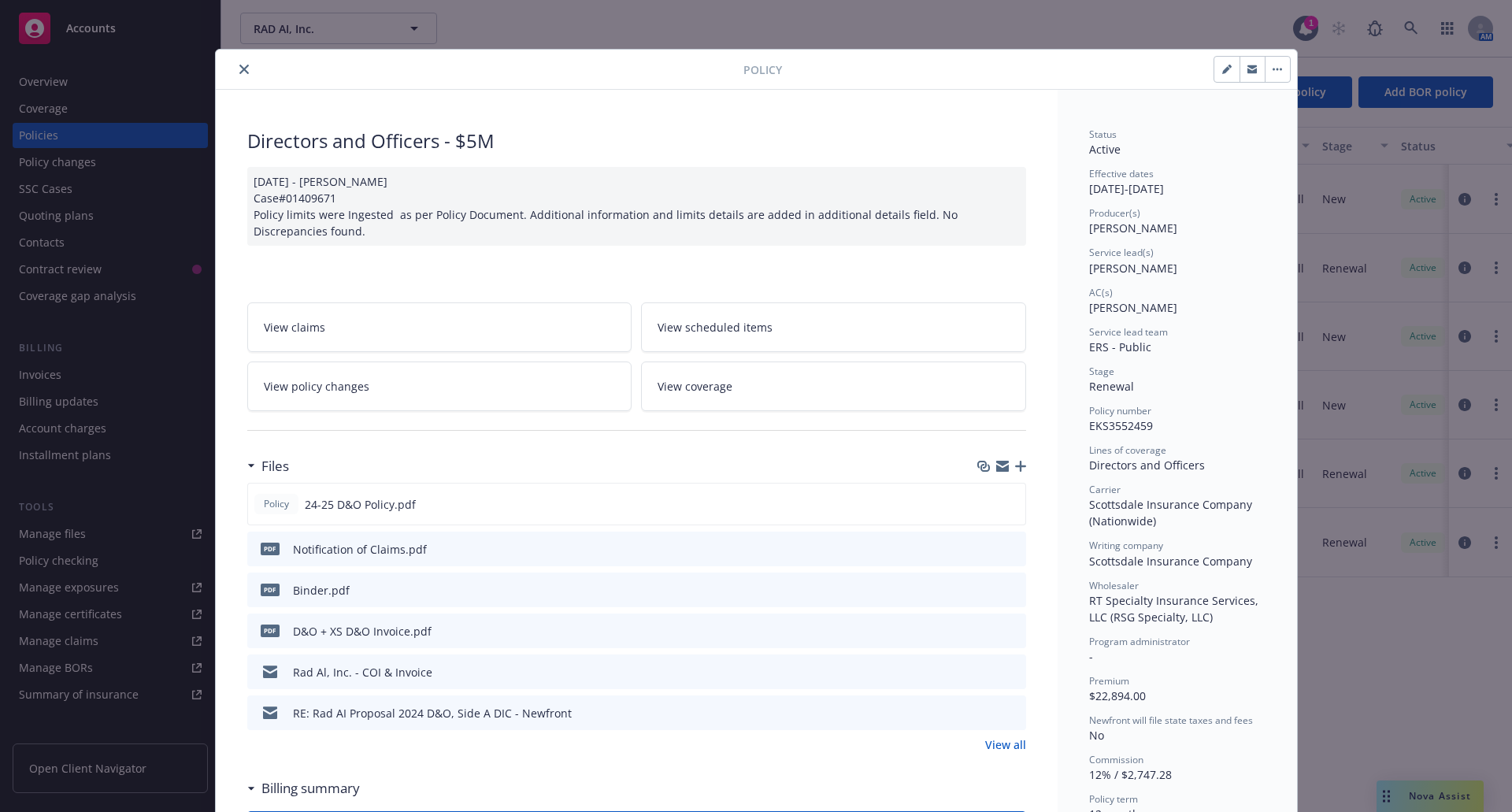
scroll to position [0, 0]
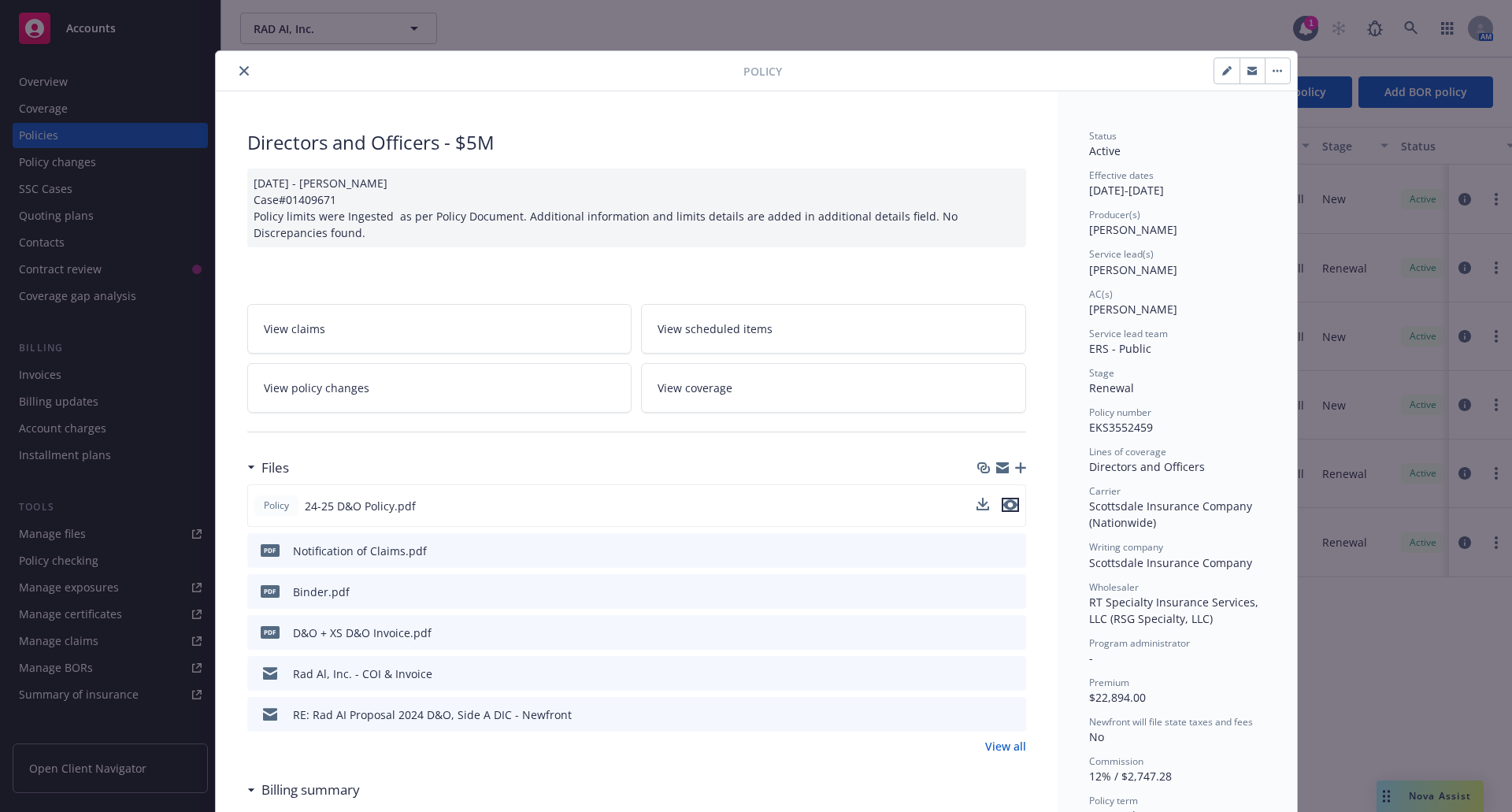
click at [1004, 504] on icon "preview file" at bounding box center [1010, 504] width 14 height 11
click at [981, 714] on icon "download file" at bounding box center [985, 711] width 10 height 9
click at [240, 67] on icon "close" at bounding box center [244, 70] width 9 height 9
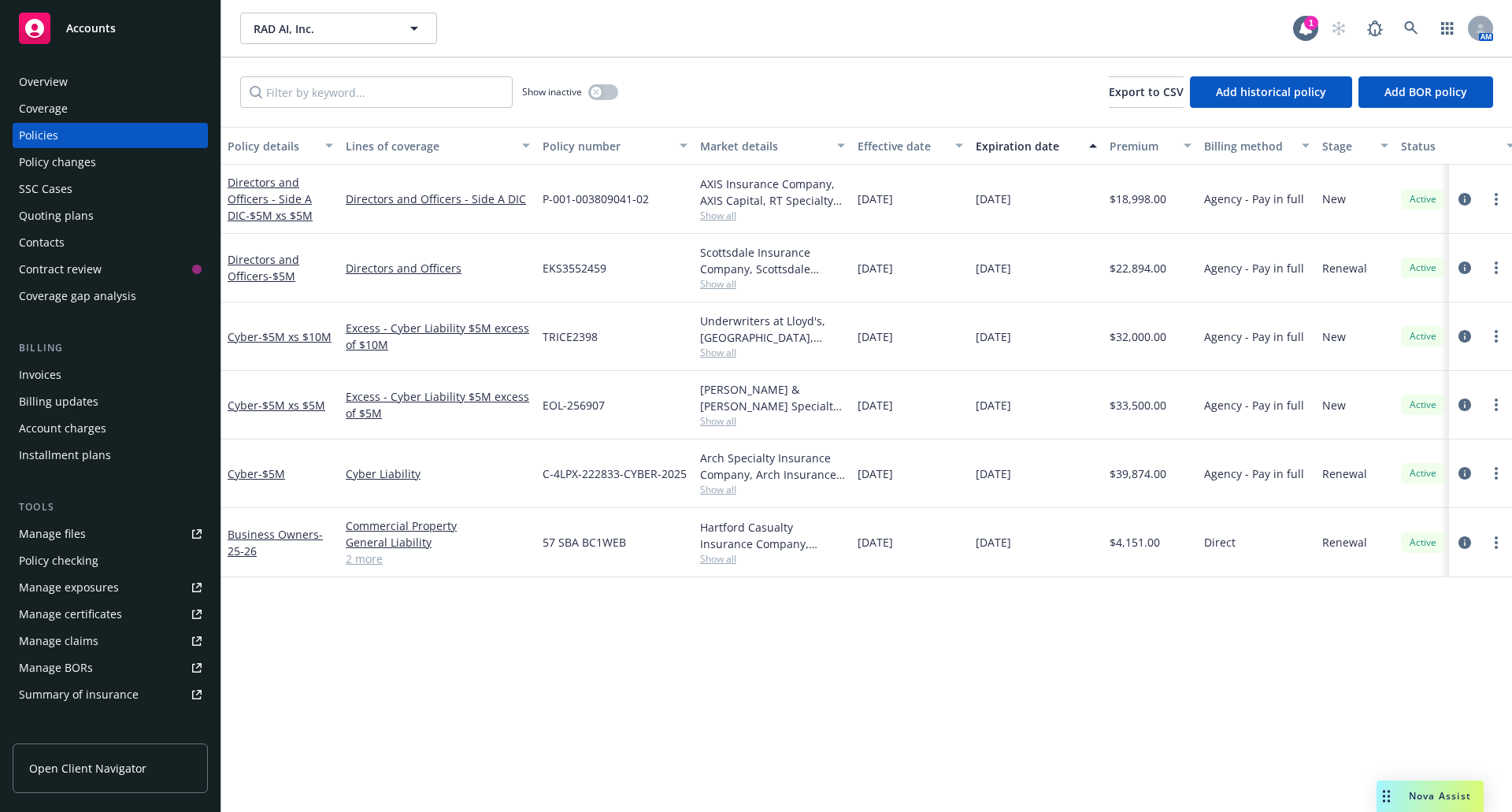
click at [80, 213] on div "Quoting plans" at bounding box center [56, 216] width 75 height 26
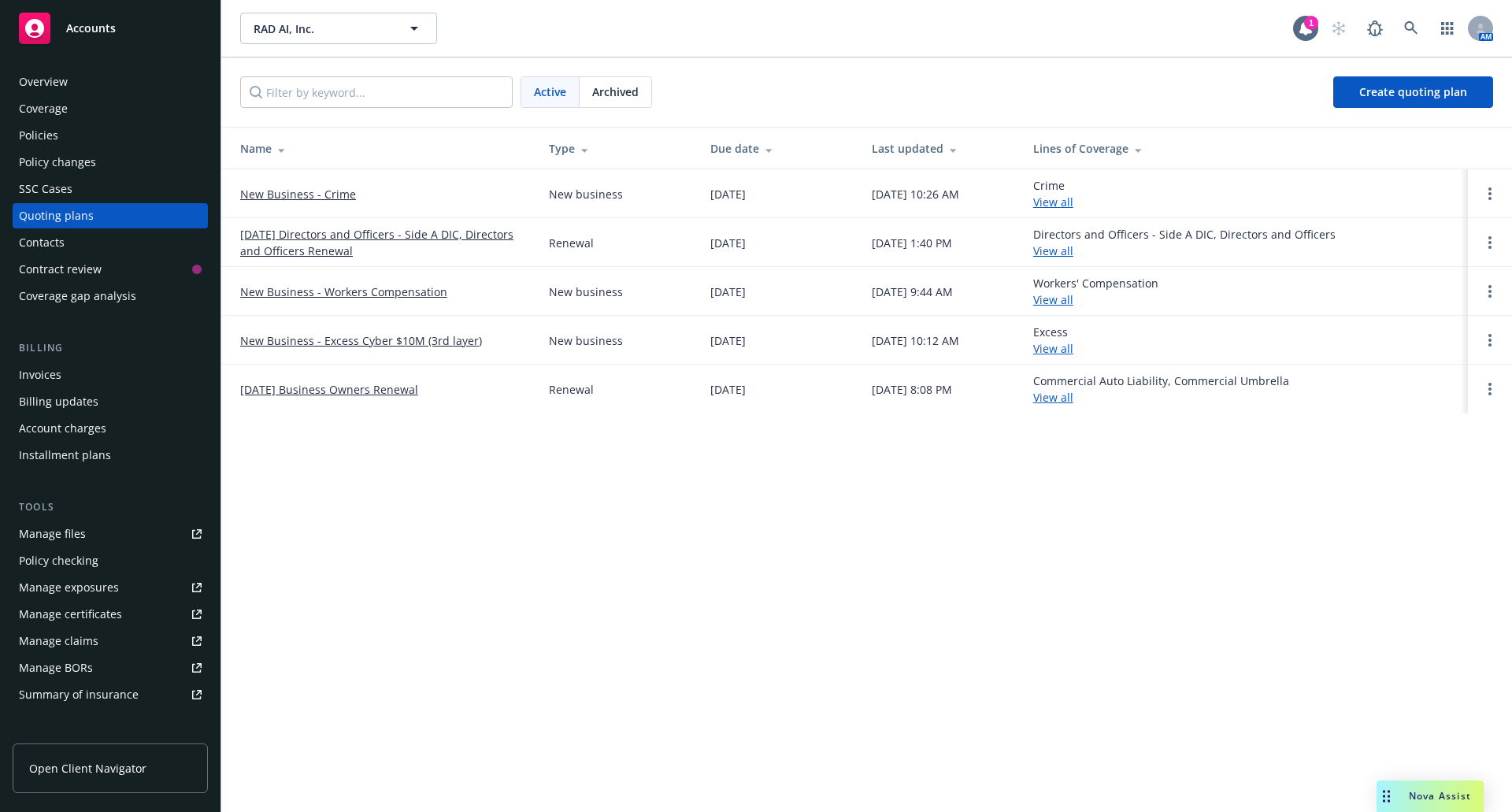
click at [618, 91] on span "Archived" at bounding box center [616, 91] width 46 height 16
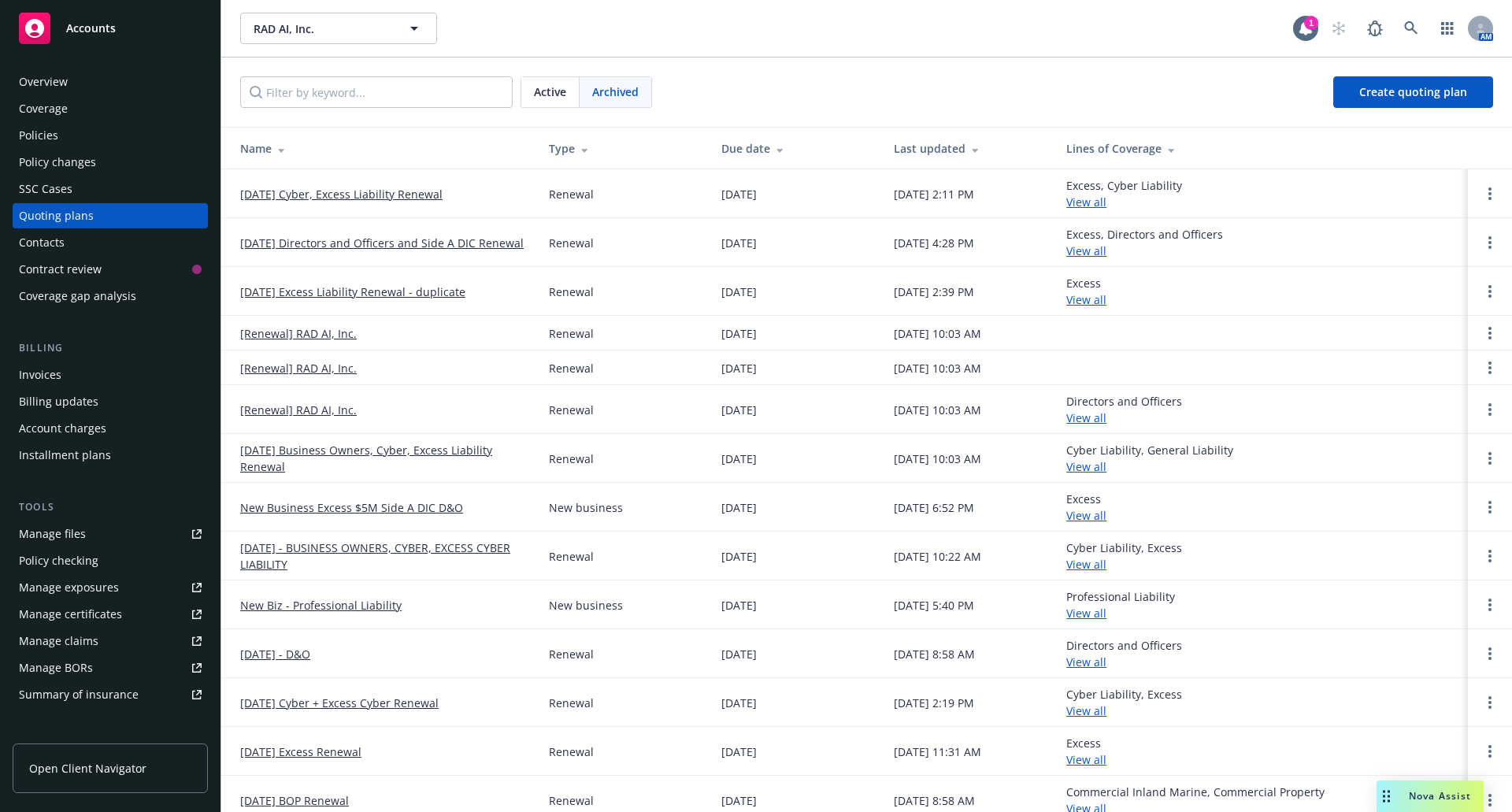
click at [424, 235] on link "12/11/24 Directors and Officers and Side A DIC Renewal" at bounding box center [382, 243] width 283 height 16
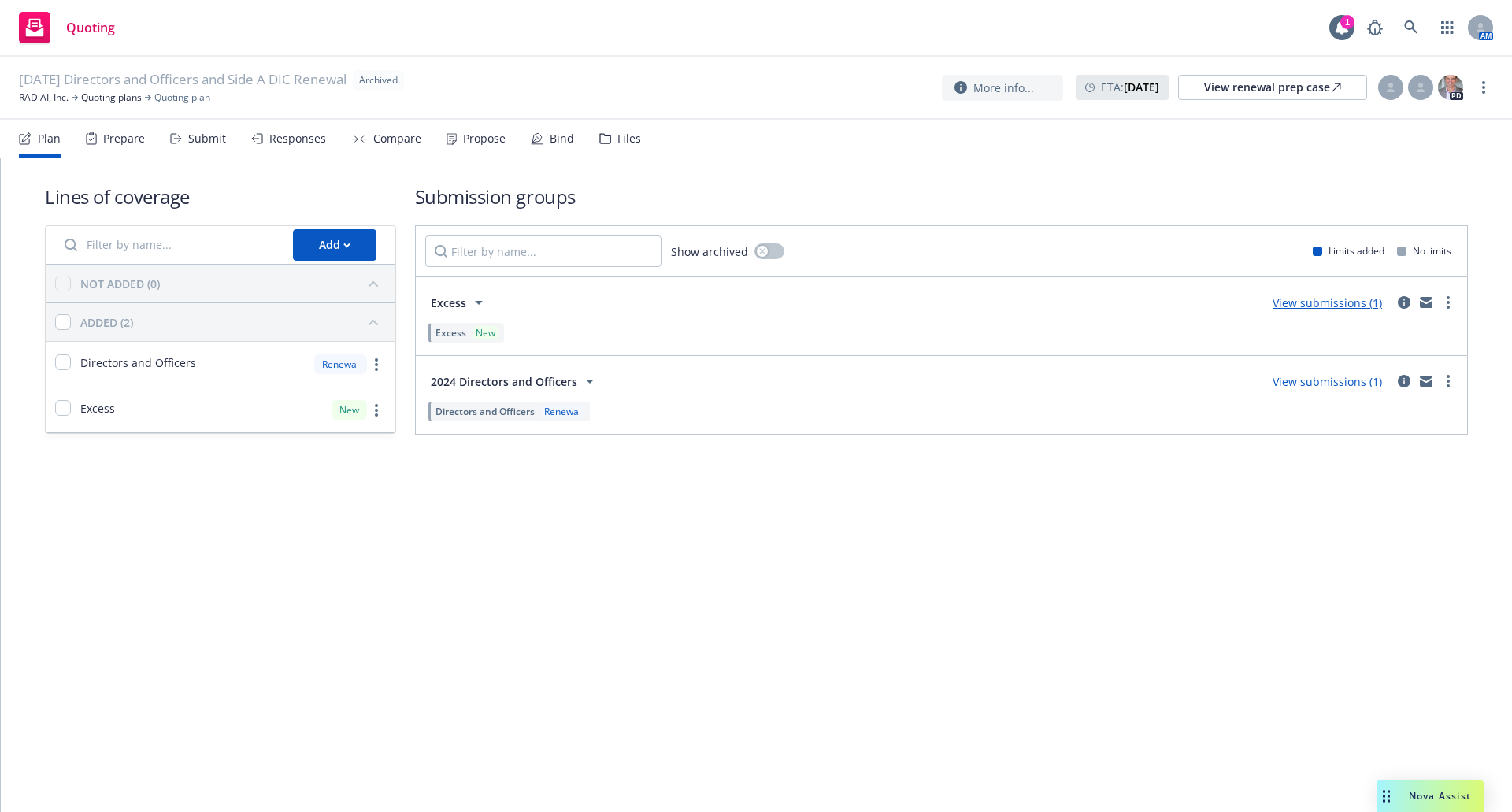
click at [617, 137] on div "Files" at bounding box center [629, 138] width 24 height 12
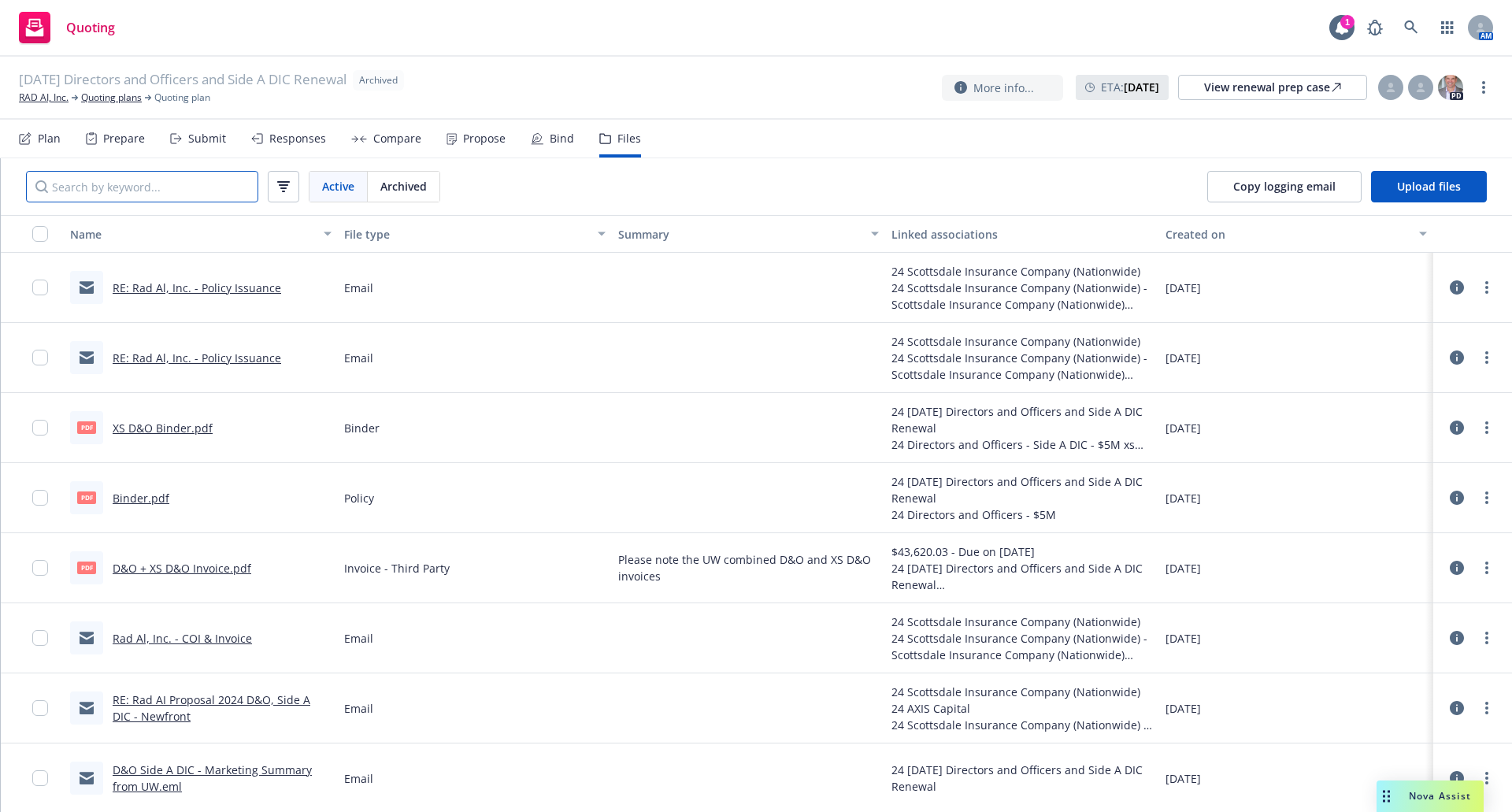
click at [183, 193] on input "Search by keyword..." at bounding box center [143, 186] width 232 height 31
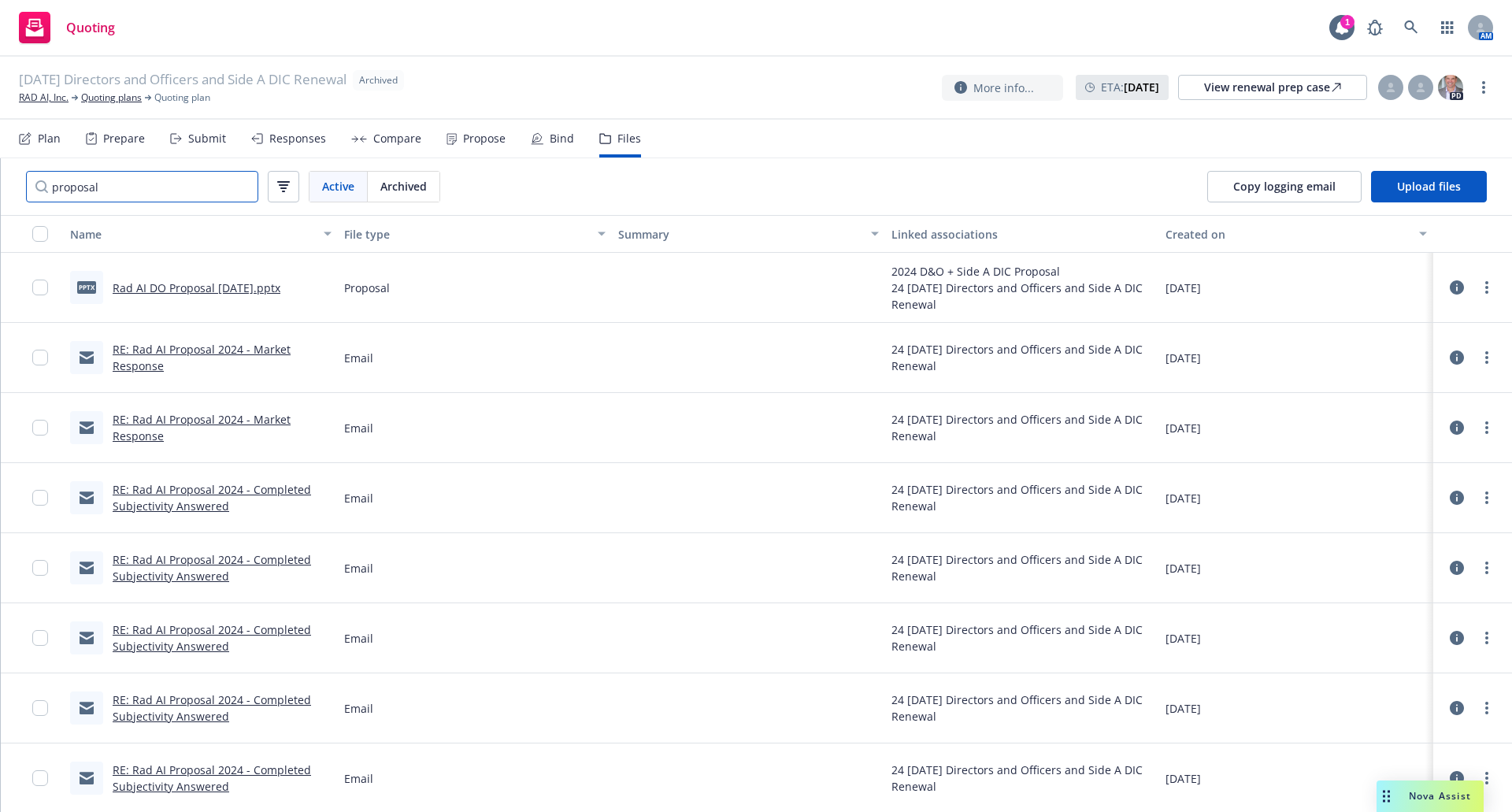
type input "proposal"
click at [229, 348] on link "RE: Rad AI Proposal 2024 - Market Response" at bounding box center [202, 357] width 178 height 31
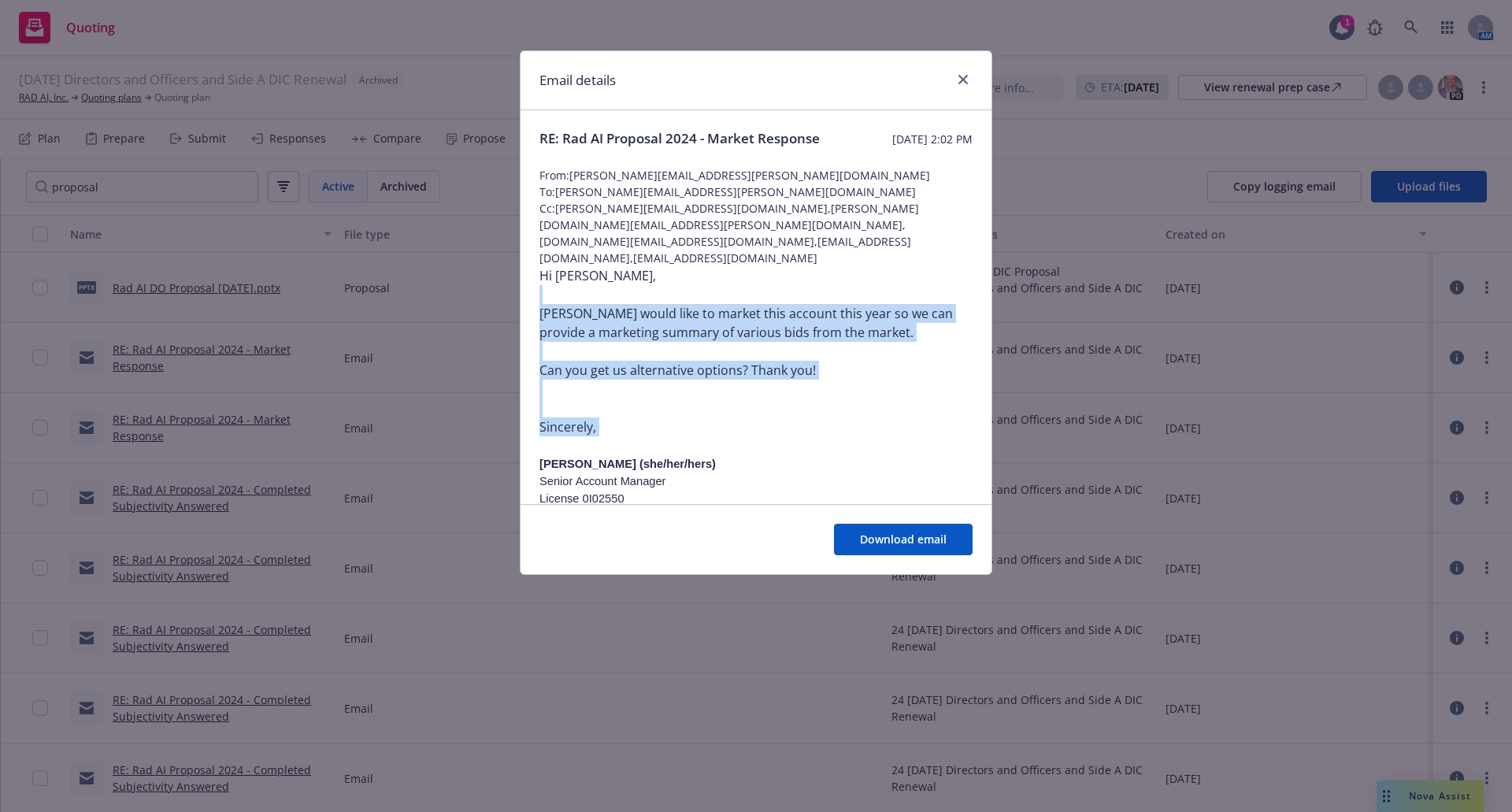
drag, startPoint x: 710, startPoint y: 309, endPoint x: 872, endPoint y: 463, distance: 223.5
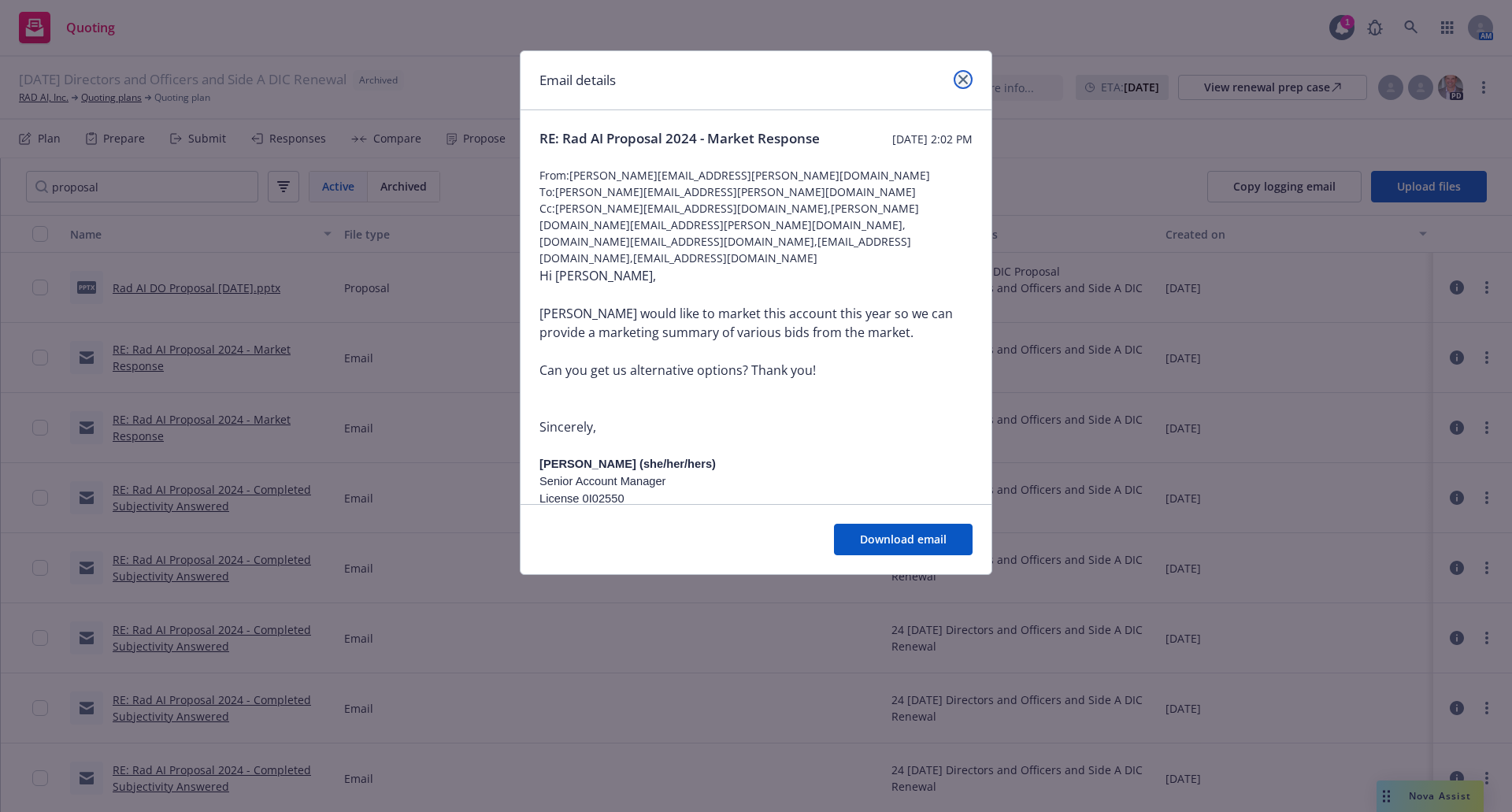
click at [965, 81] on icon "close" at bounding box center [962, 79] width 9 height 9
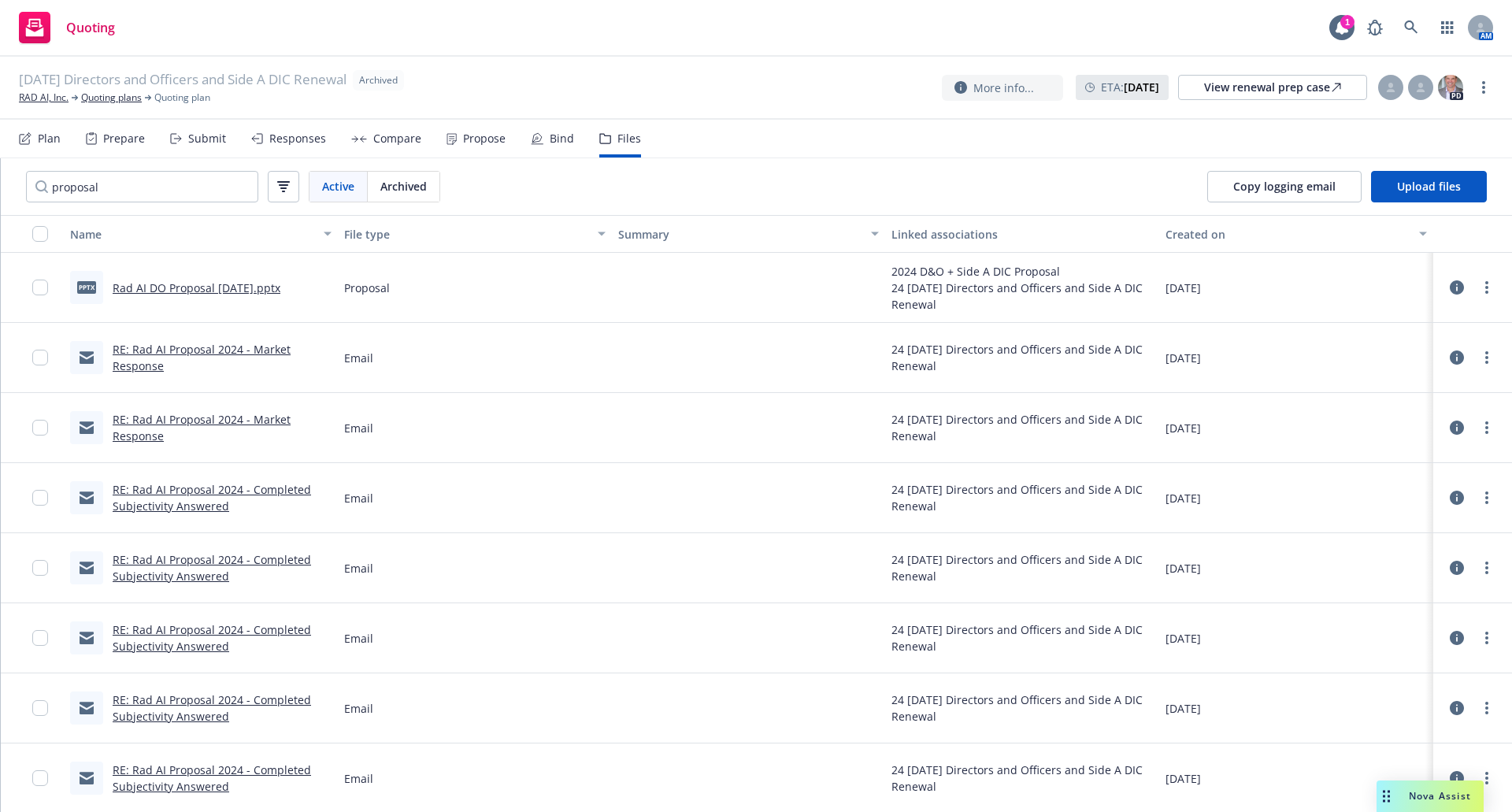
click at [161, 352] on link "RE: Rad AI Proposal 2024 - Market Response" at bounding box center [202, 357] width 178 height 31
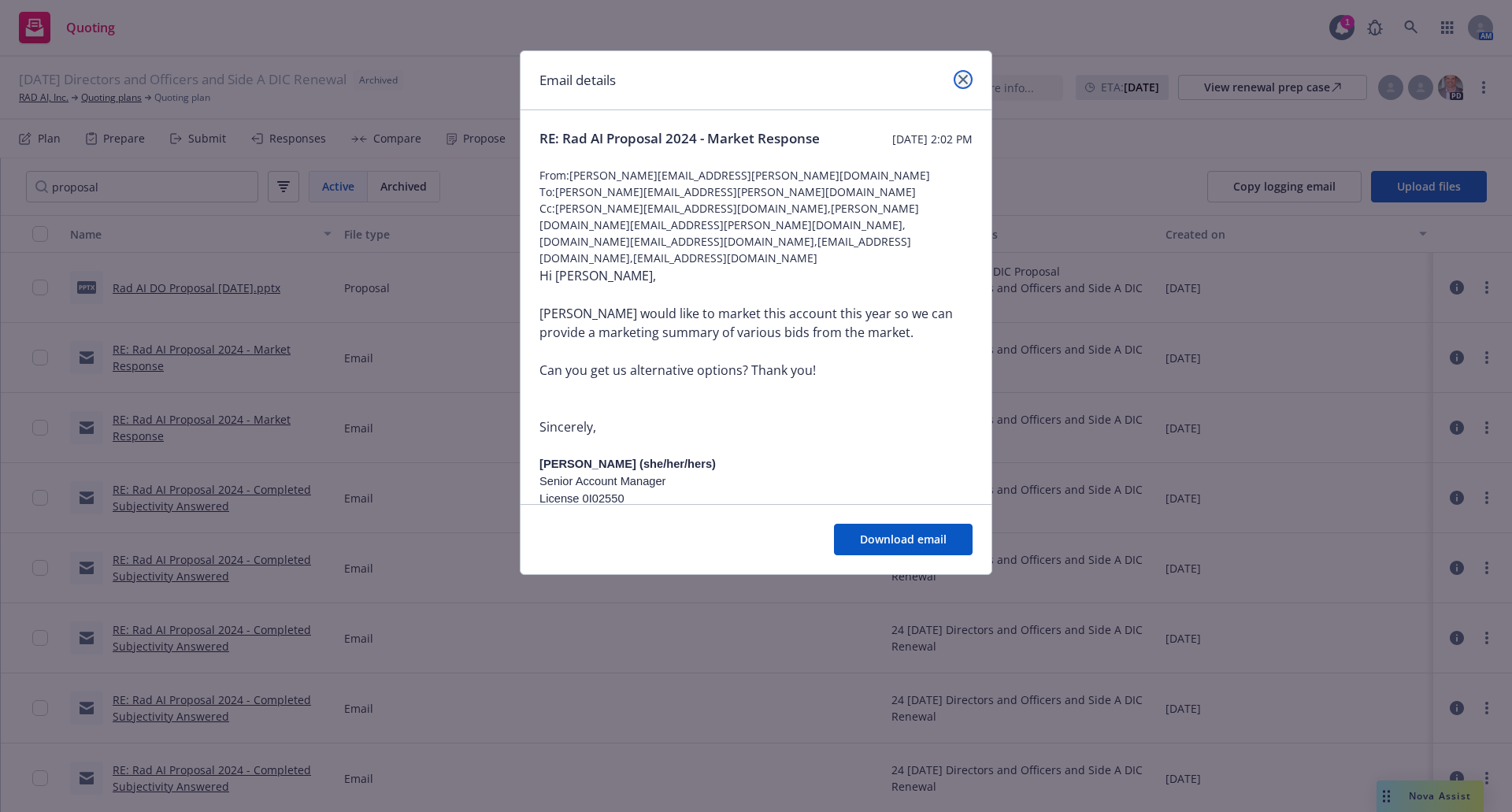
click at [968, 86] on link "close" at bounding box center [963, 79] width 19 height 19
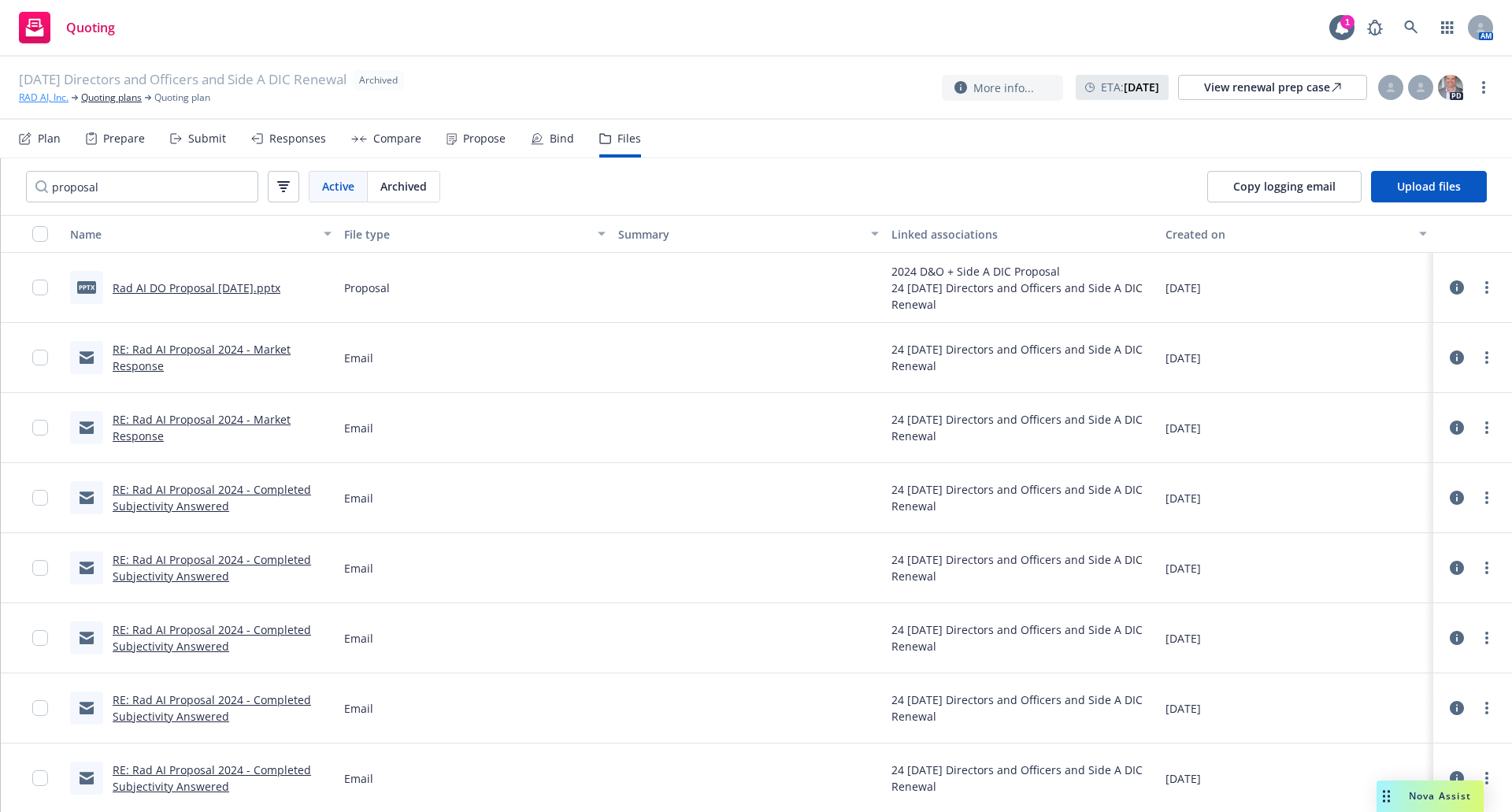
click at [38, 96] on link "RAD AI, Inc." at bounding box center [44, 97] width 49 height 14
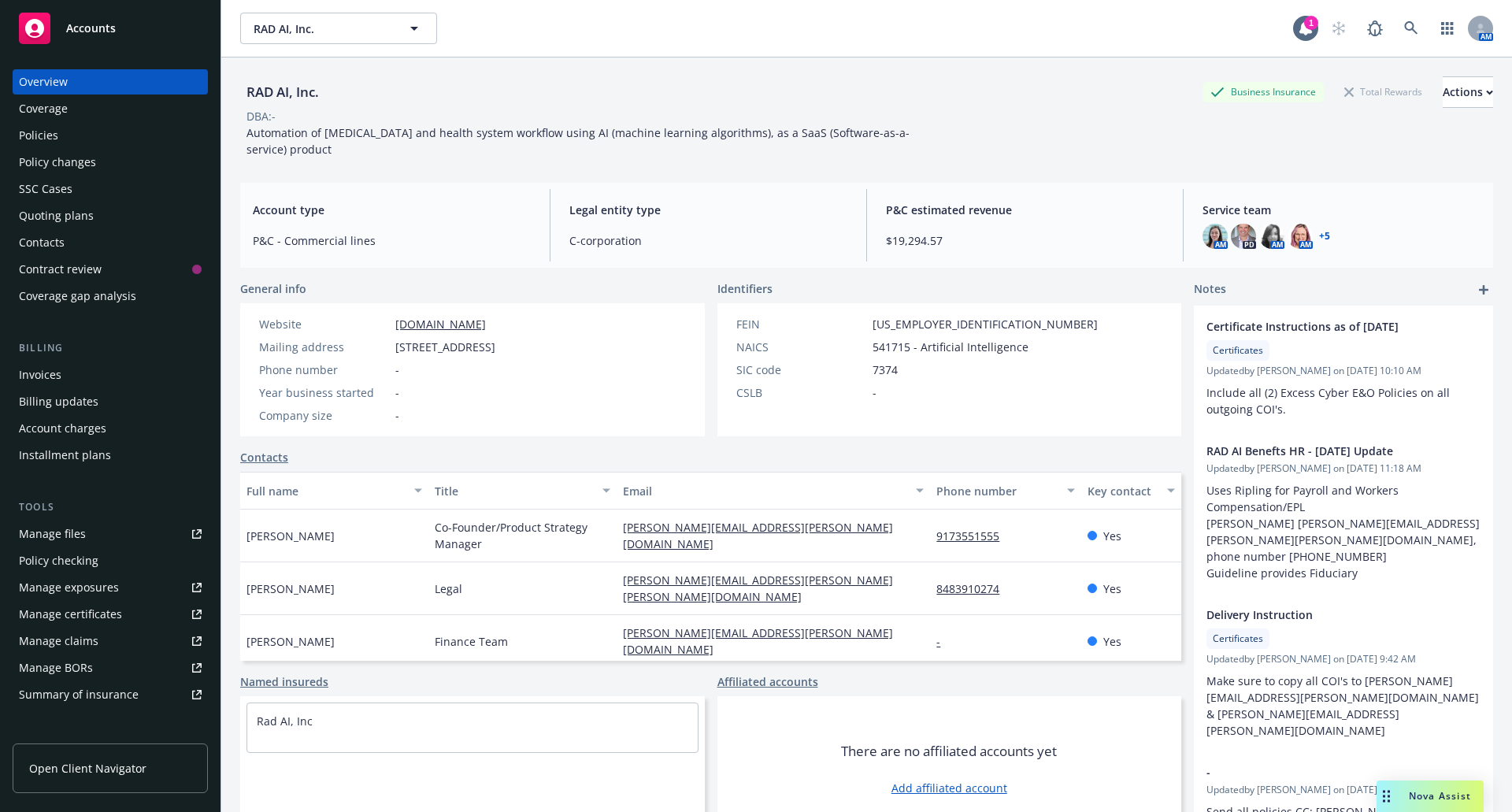
click at [64, 137] on div "Policies" at bounding box center [110, 135] width 183 height 26
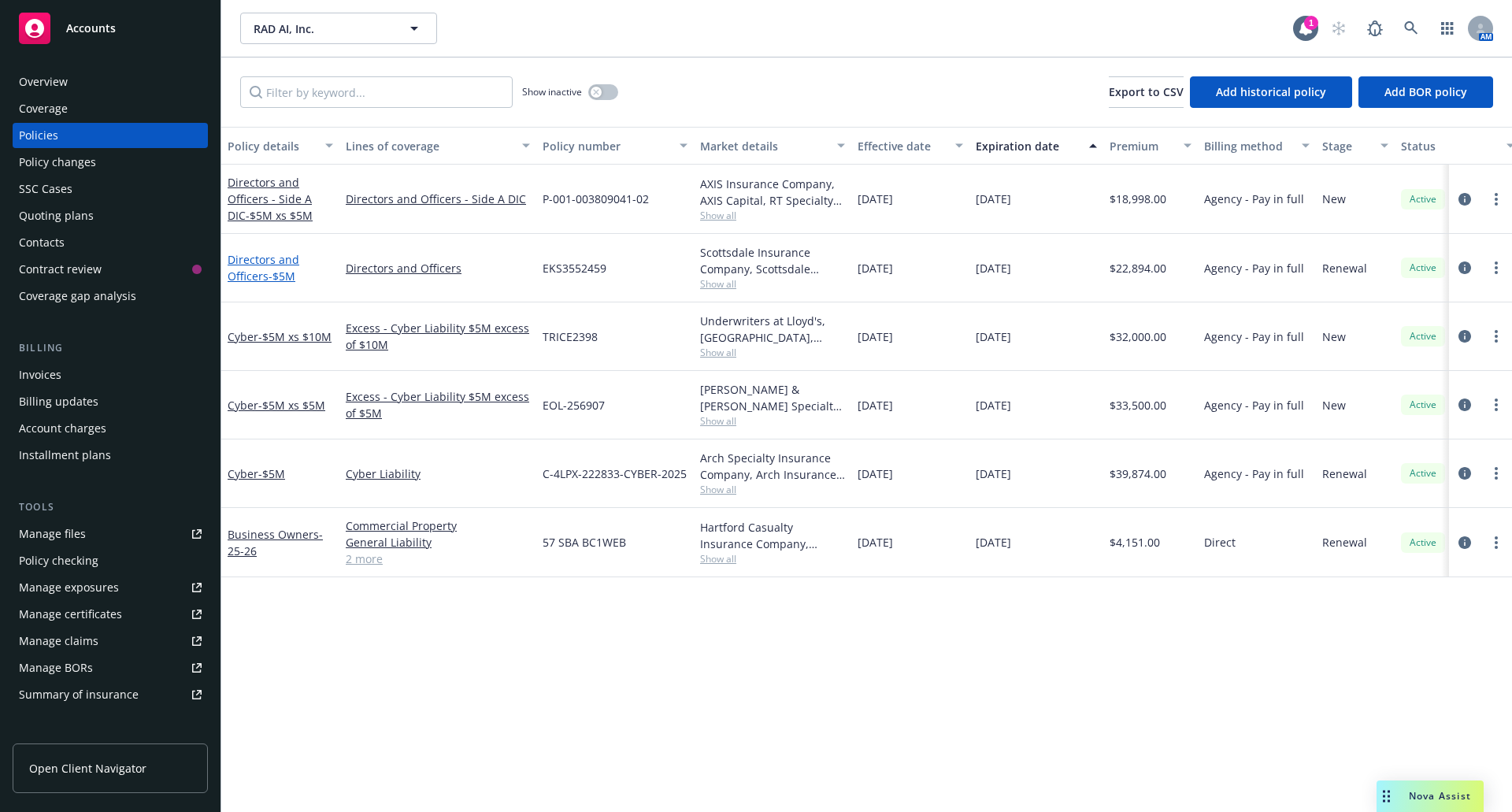
click at [248, 269] on link "Directors and Officers - $5M" at bounding box center [263, 268] width 72 height 31
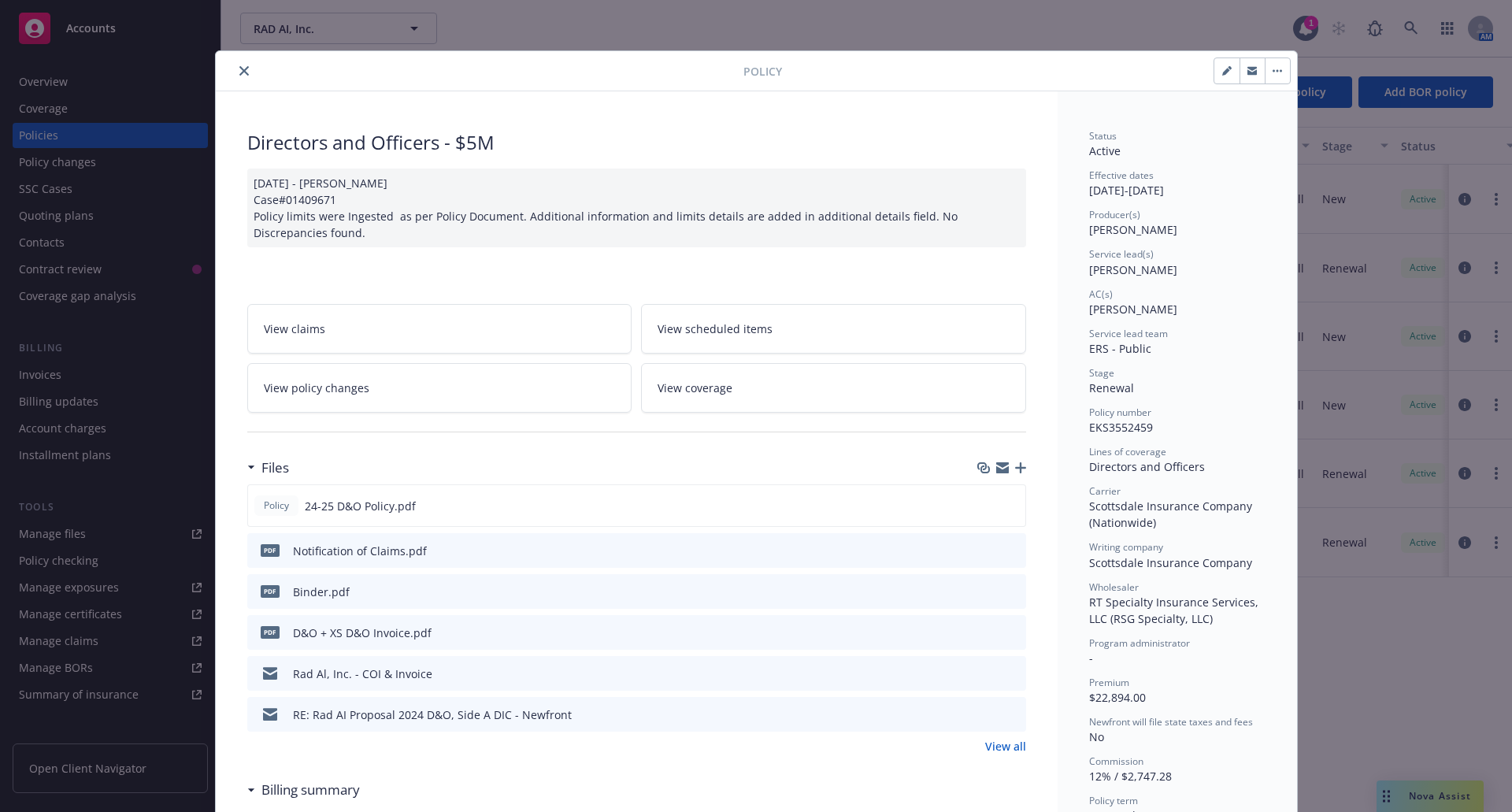
click at [245, 67] on button "close" at bounding box center [244, 71] width 19 height 19
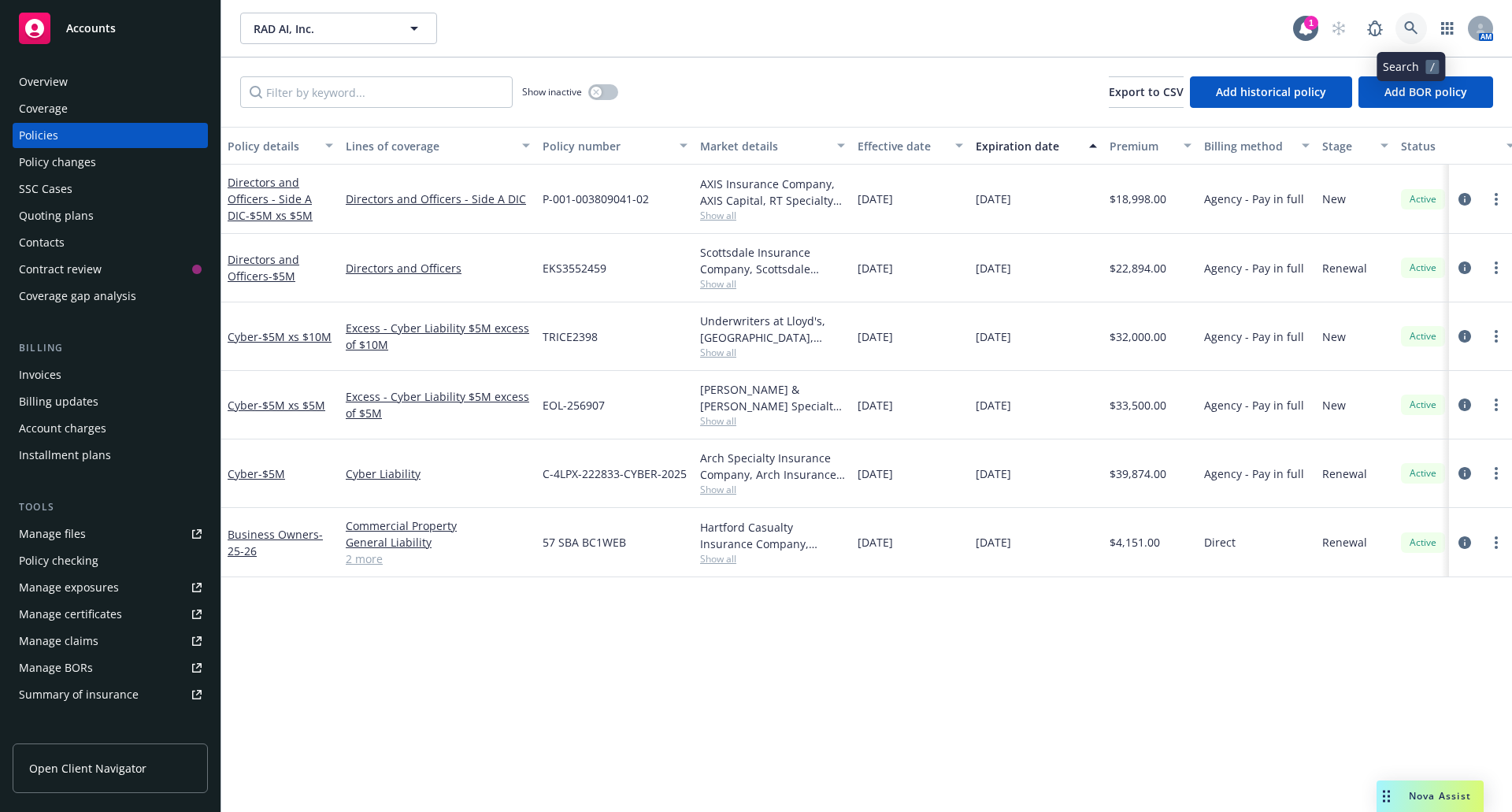
click at [1399, 26] on link at bounding box center [1411, 28] width 31 height 31
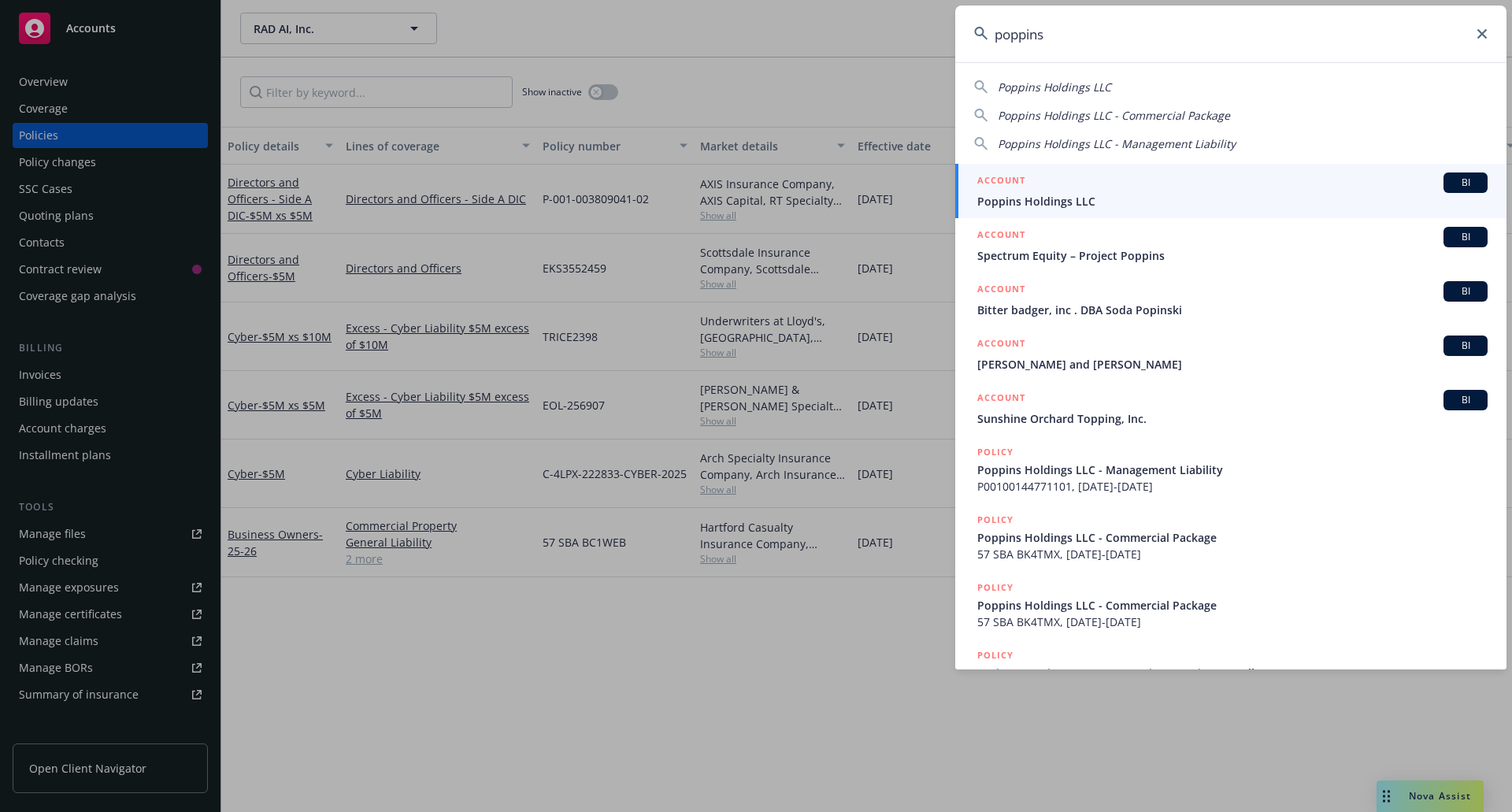
type input "poppins"
click at [1069, 188] on div "ACCOUNT BI" at bounding box center [1232, 182] width 510 height 21
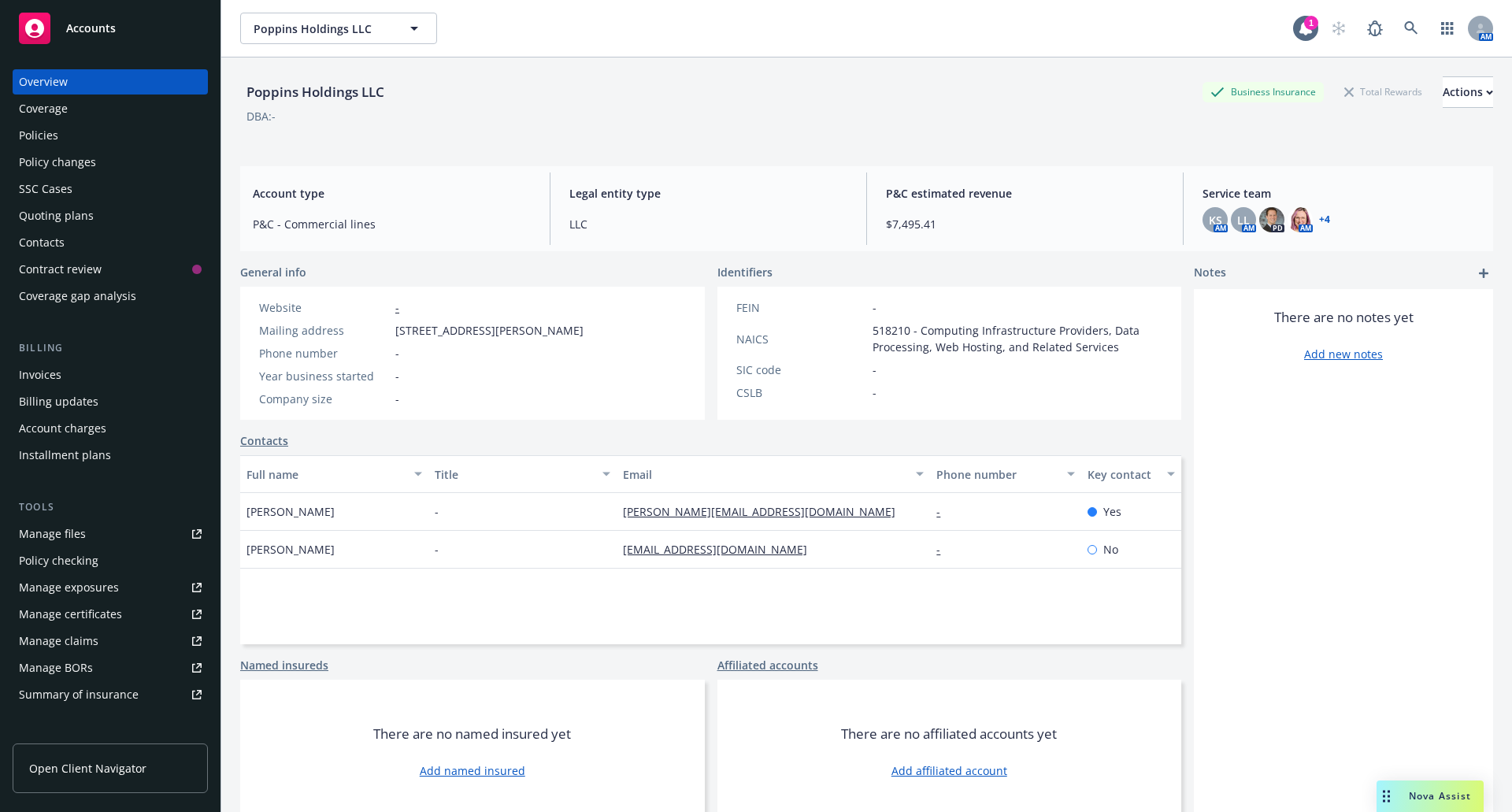
click at [1319, 215] on link "+ 4" at bounding box center [1324, 219] width 11 height 9
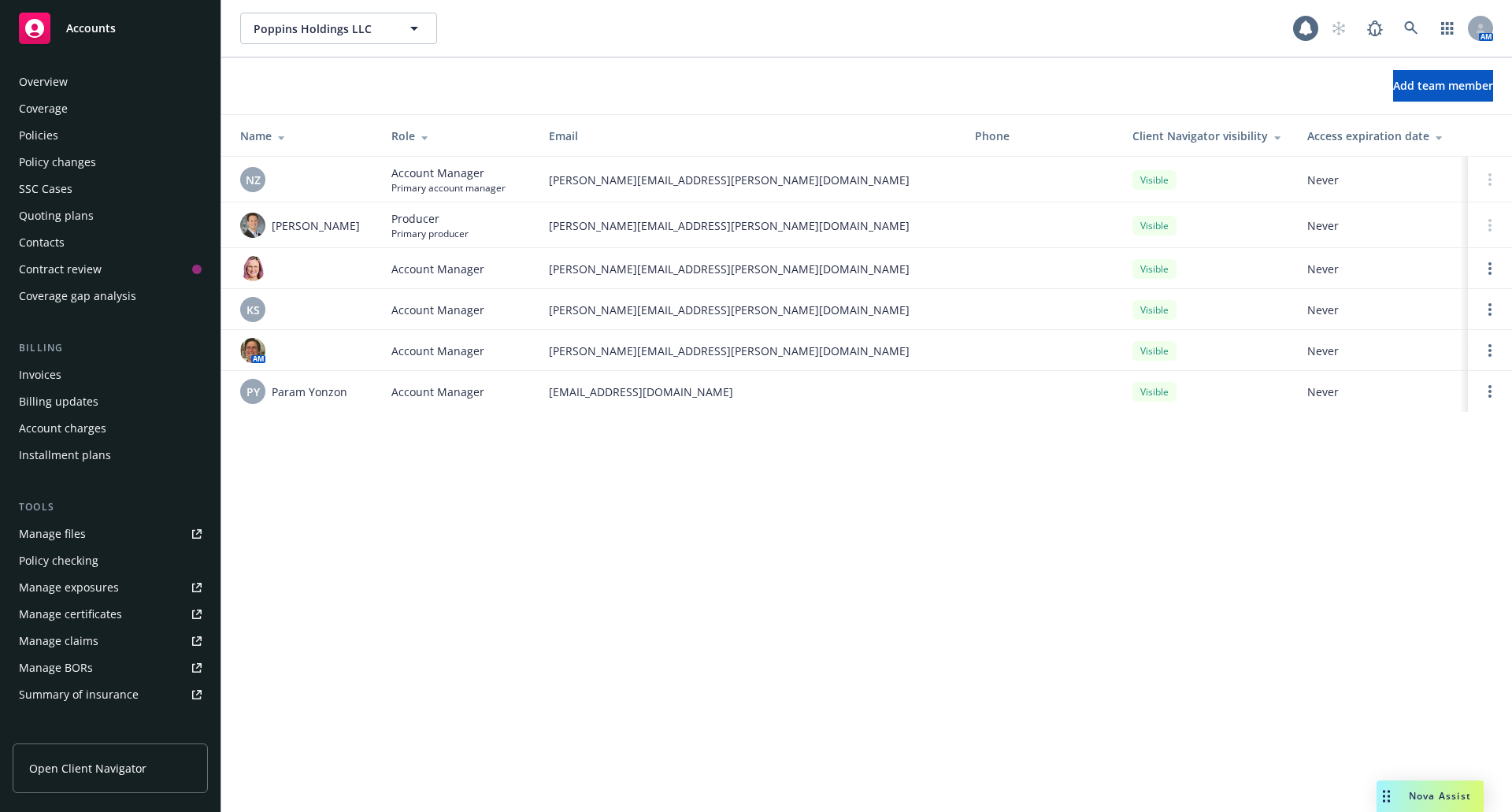
scroll to position [241, 0]
